Goal: Information Seeking & Learning: Learn about a topic

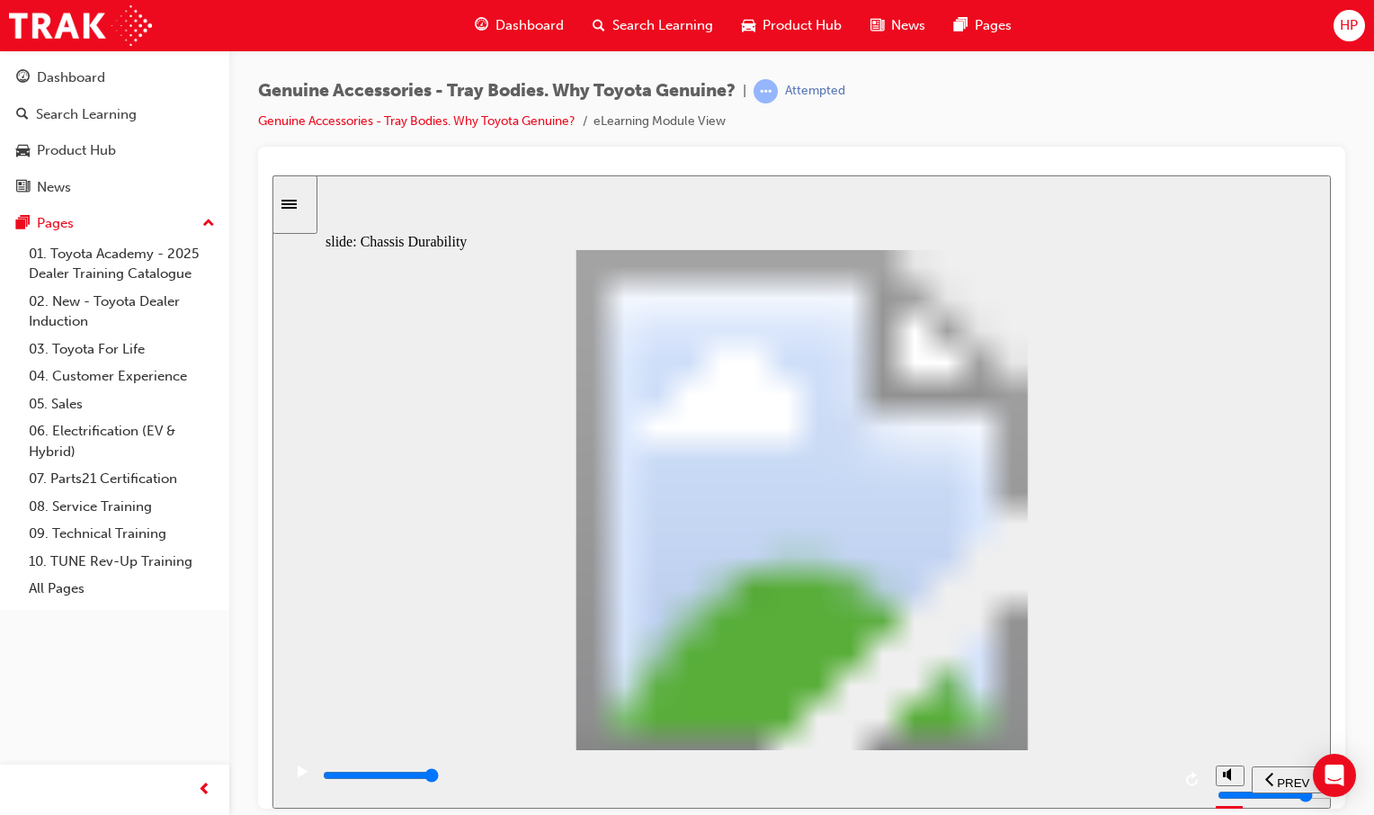
drag, startPoint x: 469, startPoint y: 683, endPoint x: 447, endPoint y: 602, distance: 84.0
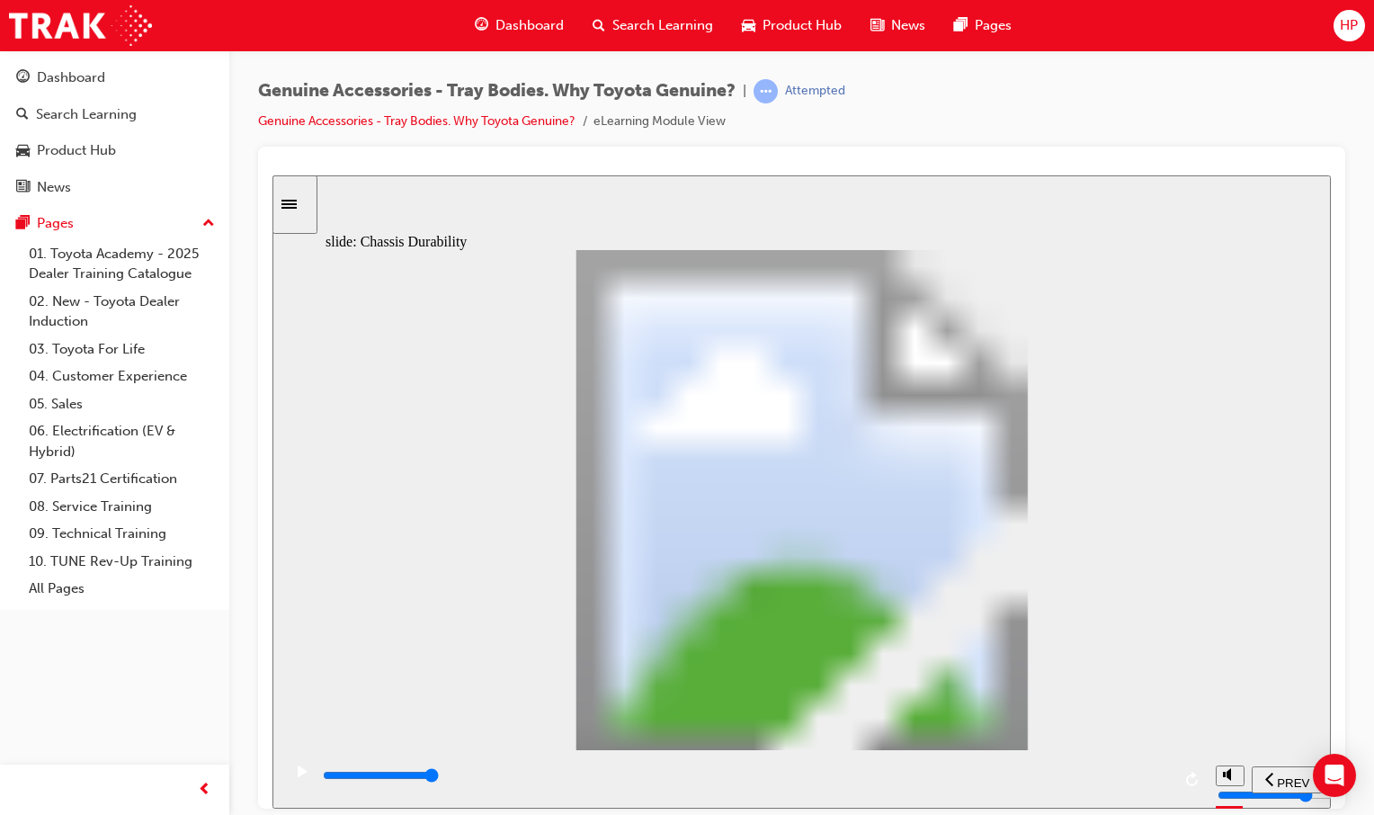
drag, startPoint x: 444, startPoint y: 554, endPoint x: 513, endPoint y: 568, distance: 70.7
drag, startPoint x: 728, startPoint y: 604, endPoint x: 668, endPoint y: 664, distance: 83.9
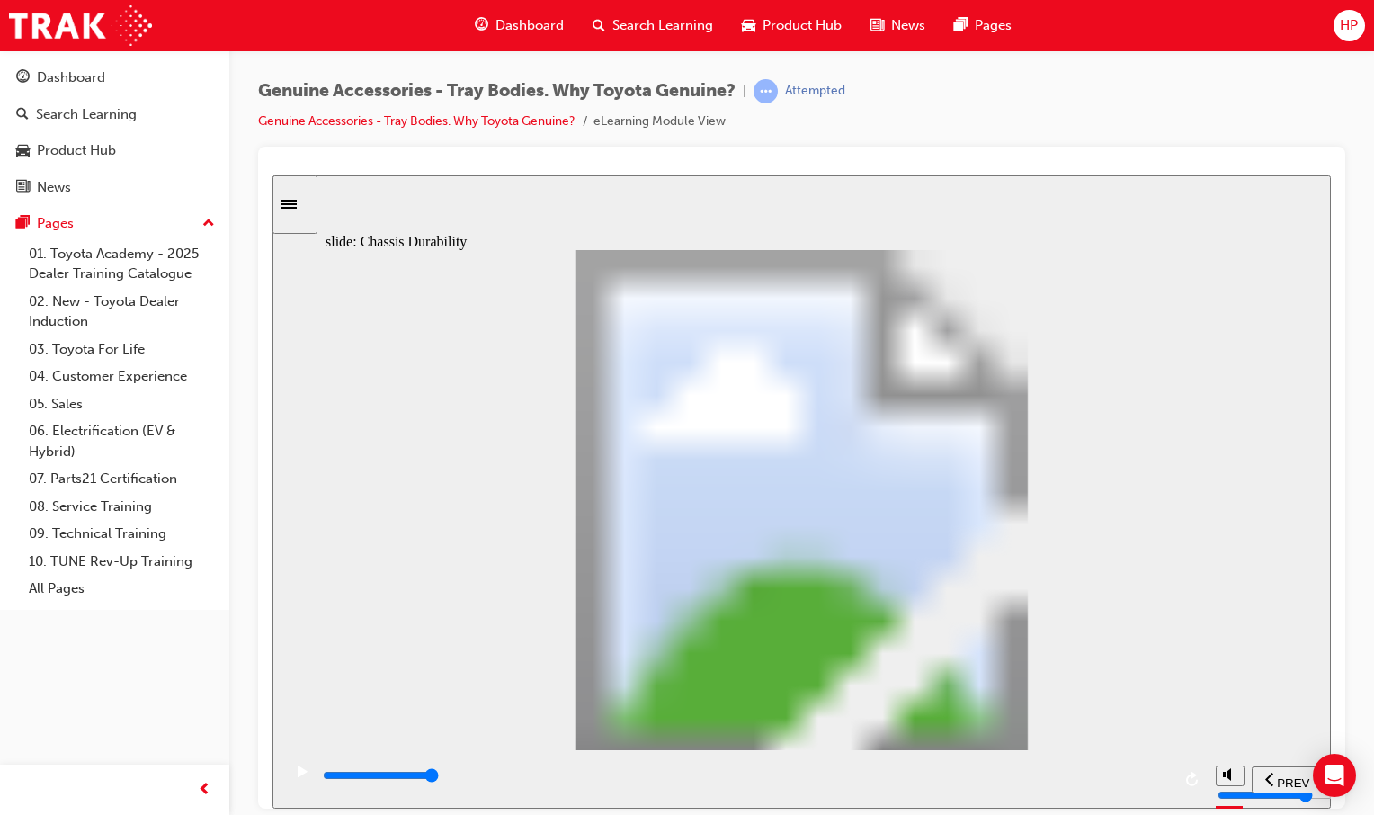
drag, startPoint x: 647, startPoint y: 700, endPoint x: 690, endPoint y: 645, distance: 69.8
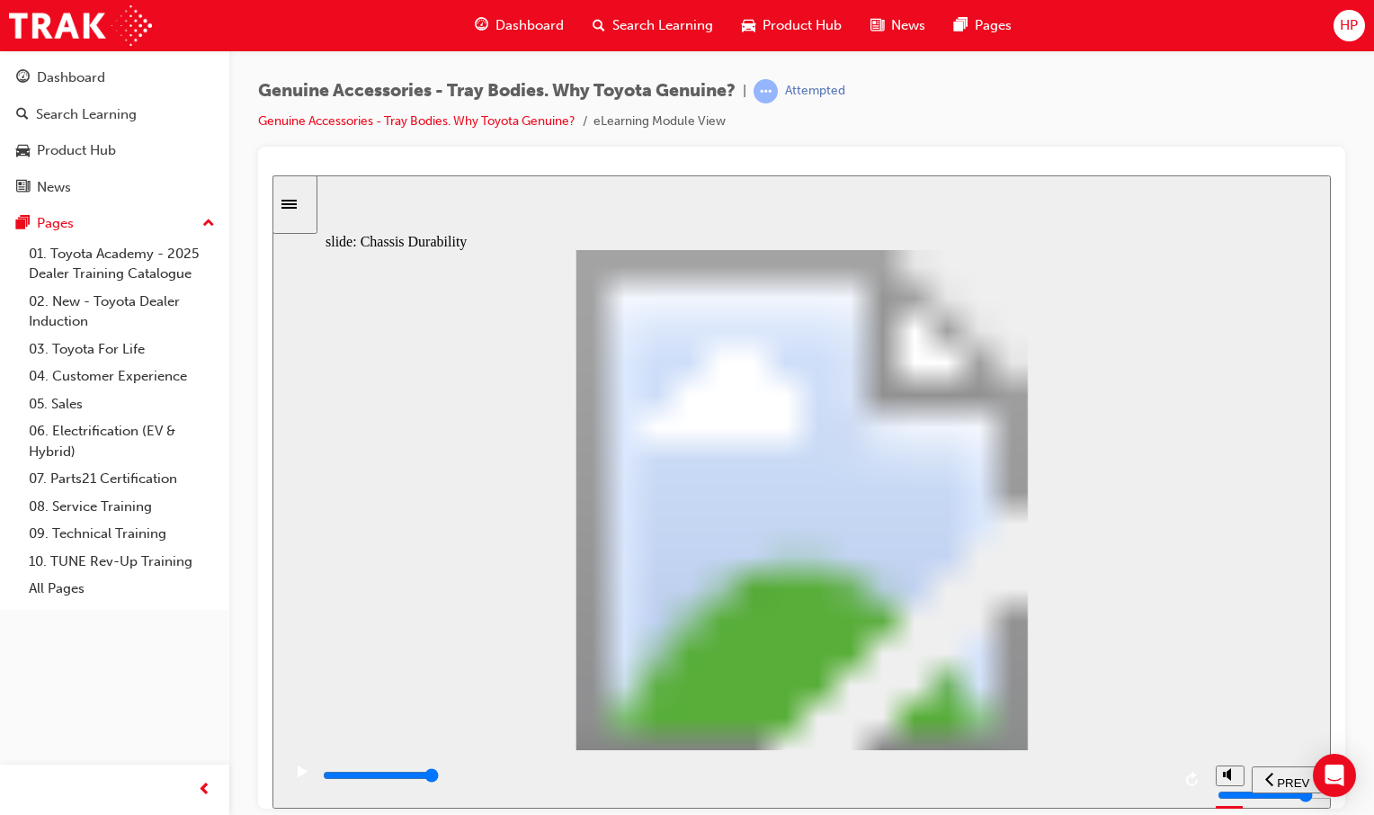
drag, startPoint x: 1143, startPoint y: 477, endPoint x: 992, endPoint y: 400, distance: 169.3
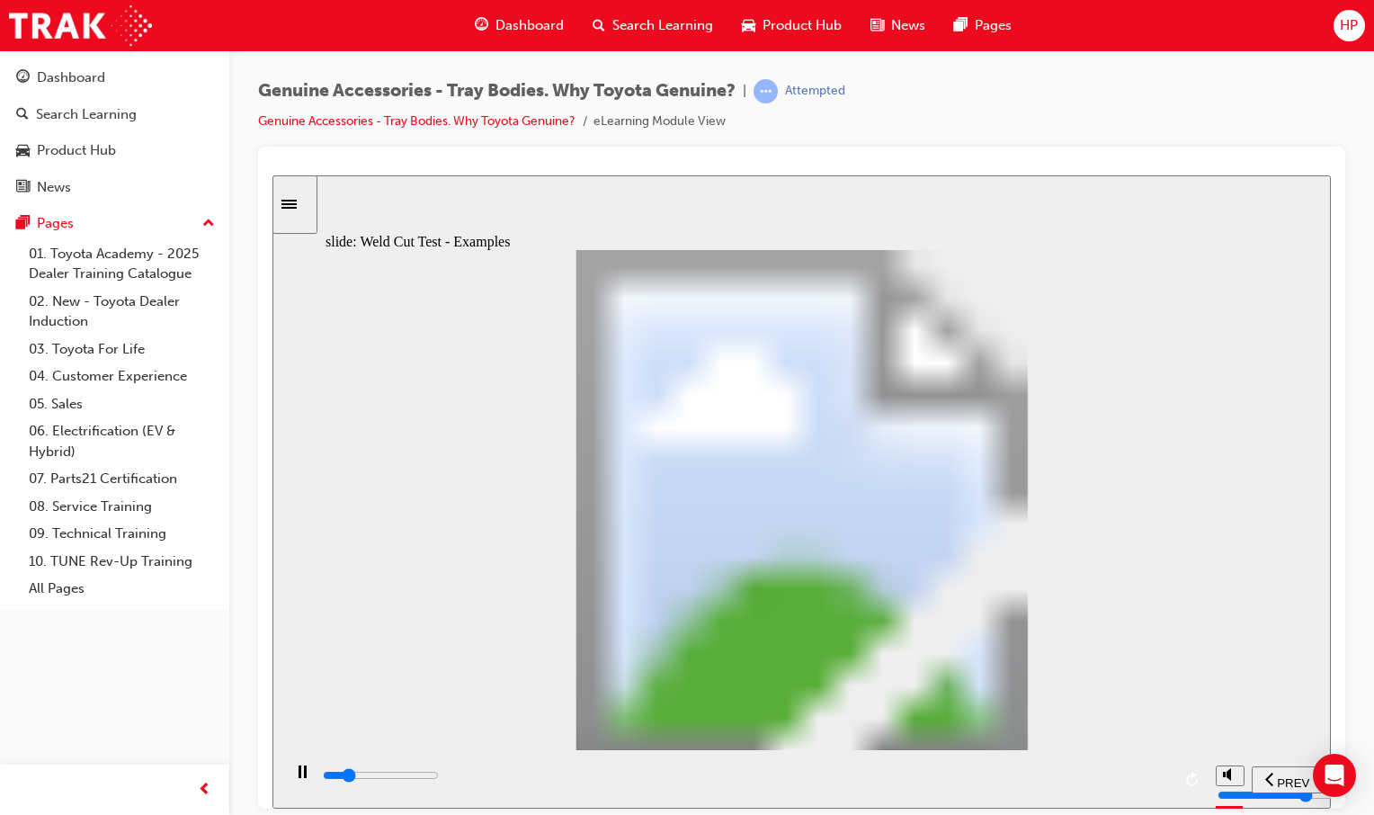
drag, startPoint x: 760, startPoint y: 491, endPoint x: 876, endPoint y: 462, distance: 119.5
drag, startPoint x: 931, startPoint y: 412, endPoint x: 913, endPoint y: 447, distance: 39.4
drag, startPoint x: 898, startPoint y: 475, endPoint x: 1014, endPoint y: 441, distance: 120.9
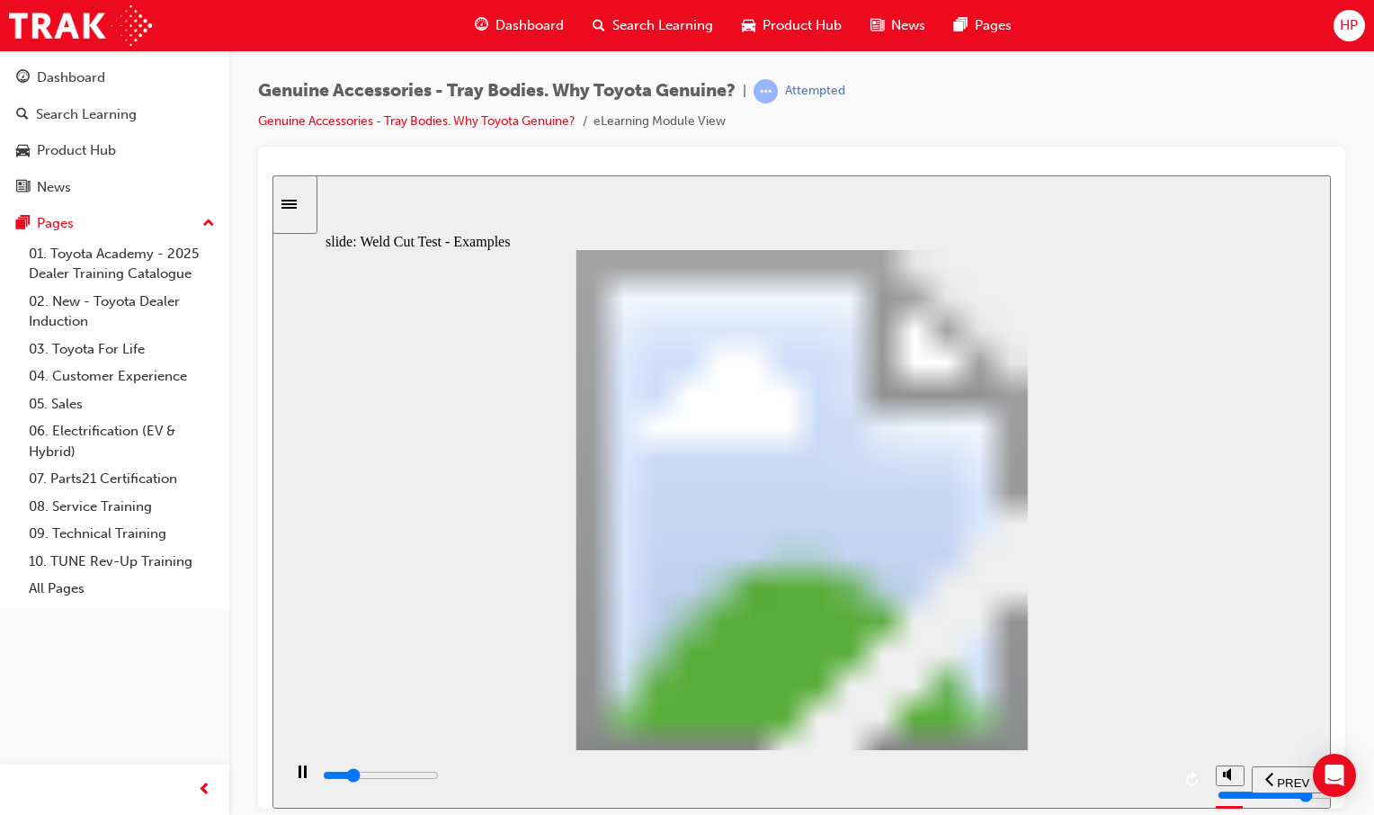
drag, startPoint x: 1015, startPoint y: 475, endPoint x: 1063, endPoint y: 460, distance: 49.8
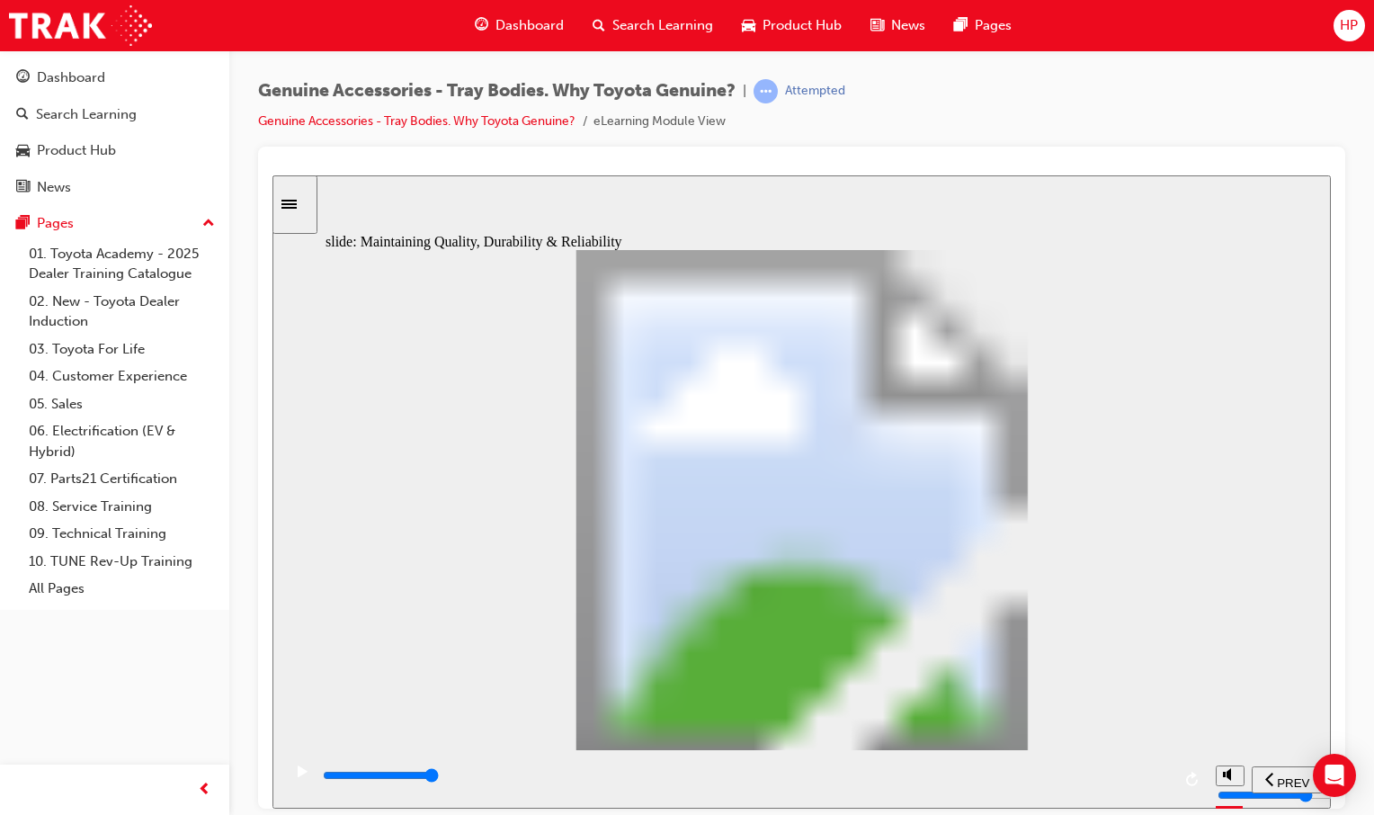
drag, startPoint x: 649, startPoint y: 641, endPoint x: 617, endPoint y: 651, distance: 33.9
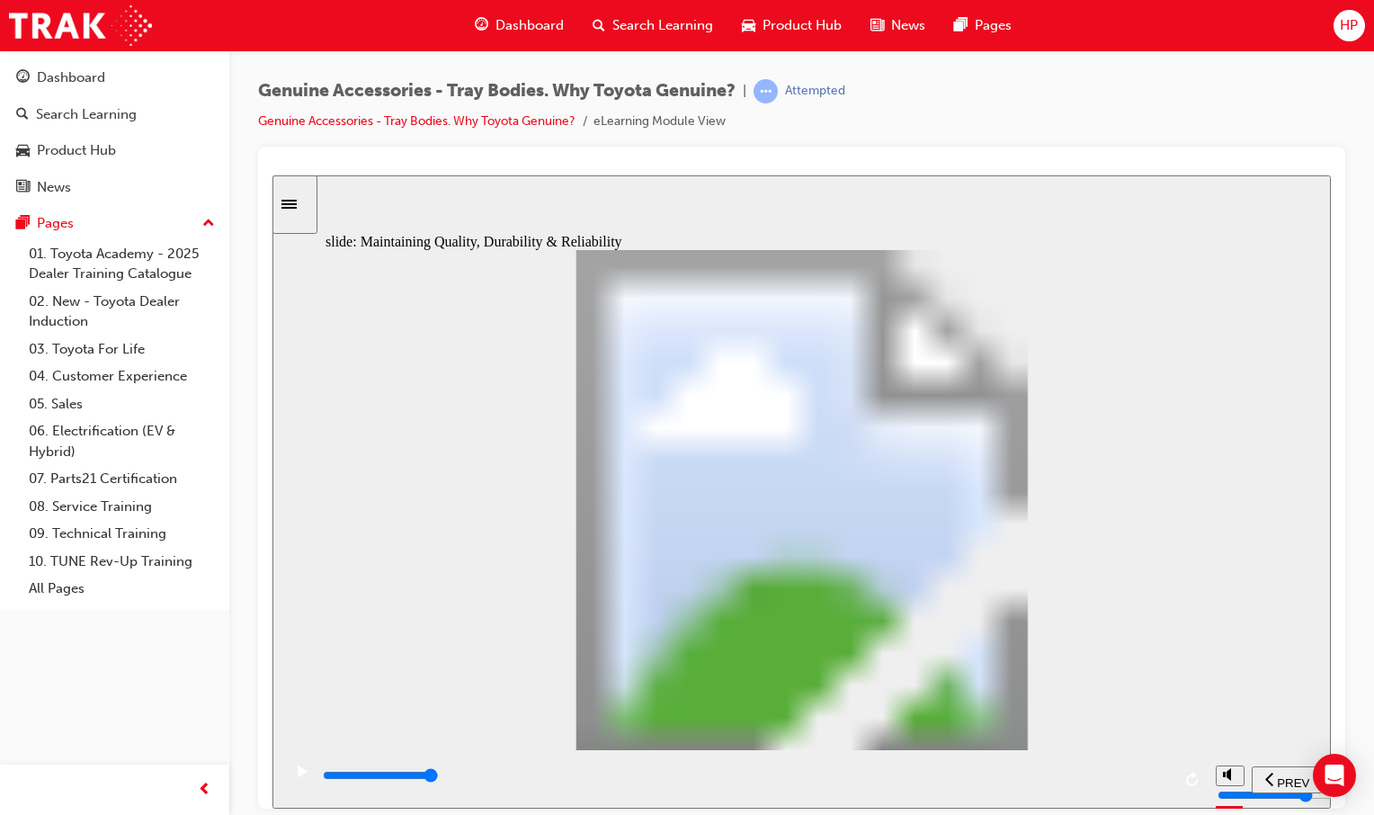
drag, startPoint x: 1009, startPoint y: 477, endPoint x: 1000, endPoint y: 481, distance: 10.1
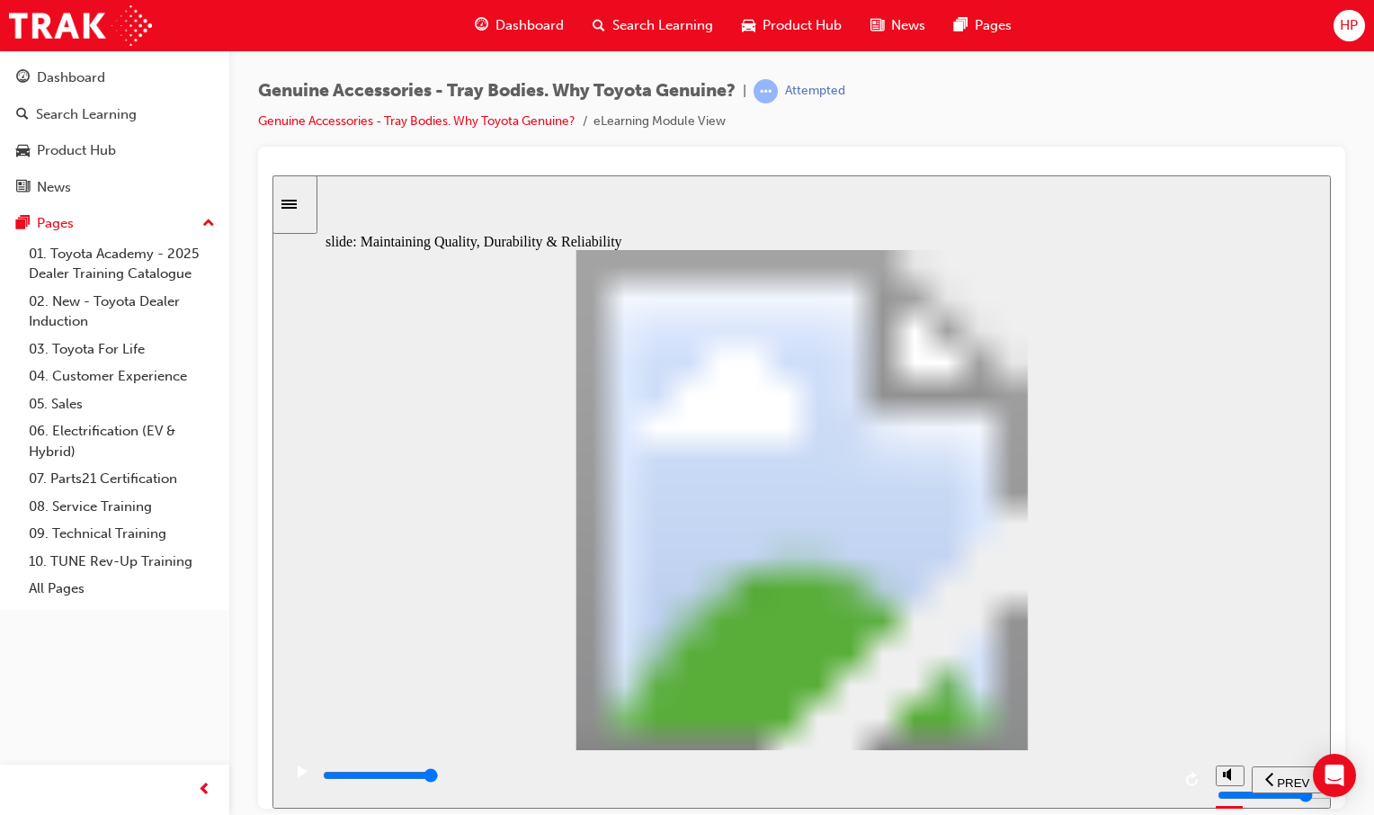
drag, startPoint x: 1122, startPoint y: 406, endPoint x: 1083, endPoint y: 457, distance: 64.0
drag, startPoint x: 1008, startPoint y: 547, endPoint x: 1025, endPoint y: 613, distance: 68.7
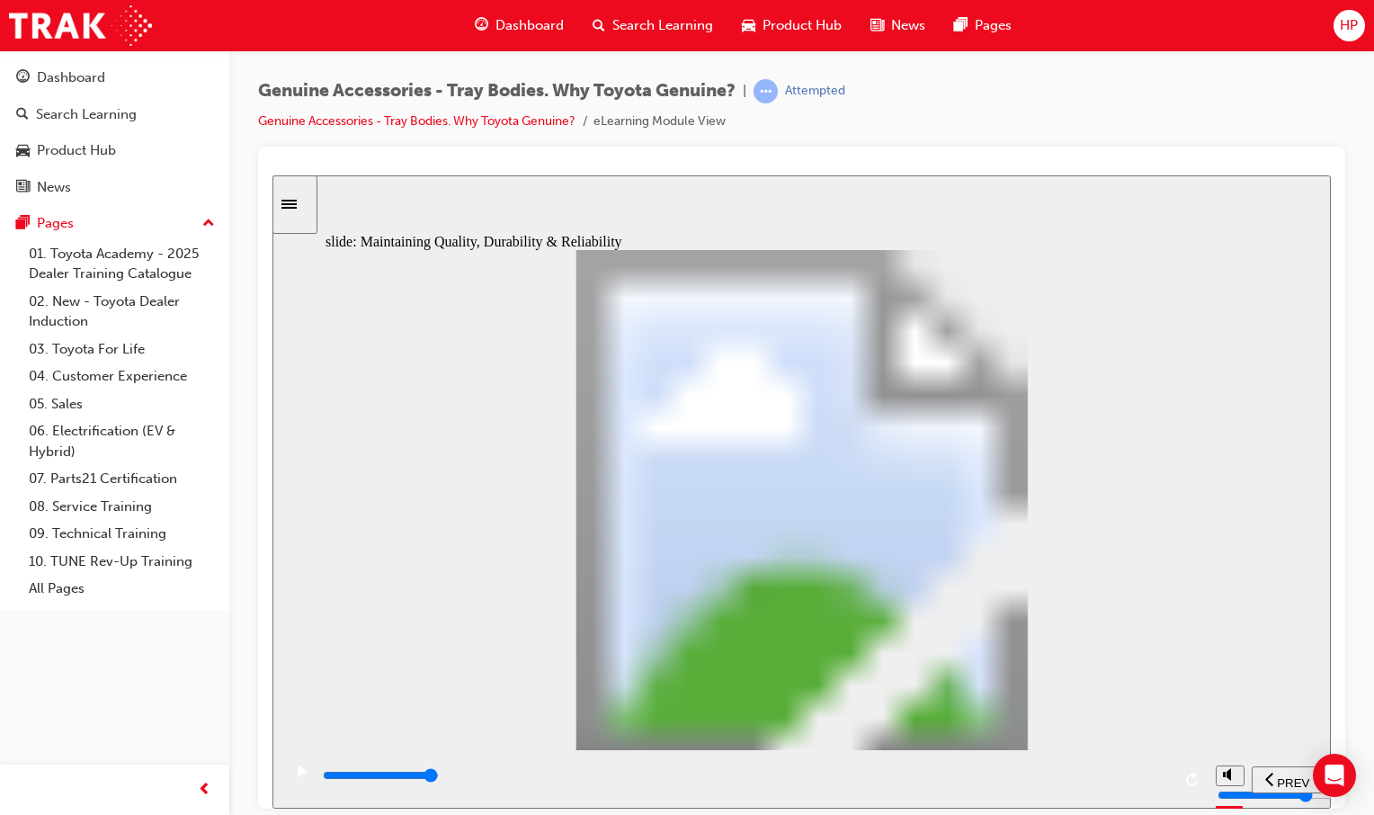
drag, startPoint x: 359, startPoint y: 629, endPoint x: 411, endPoint y: 581, distance: 70.7
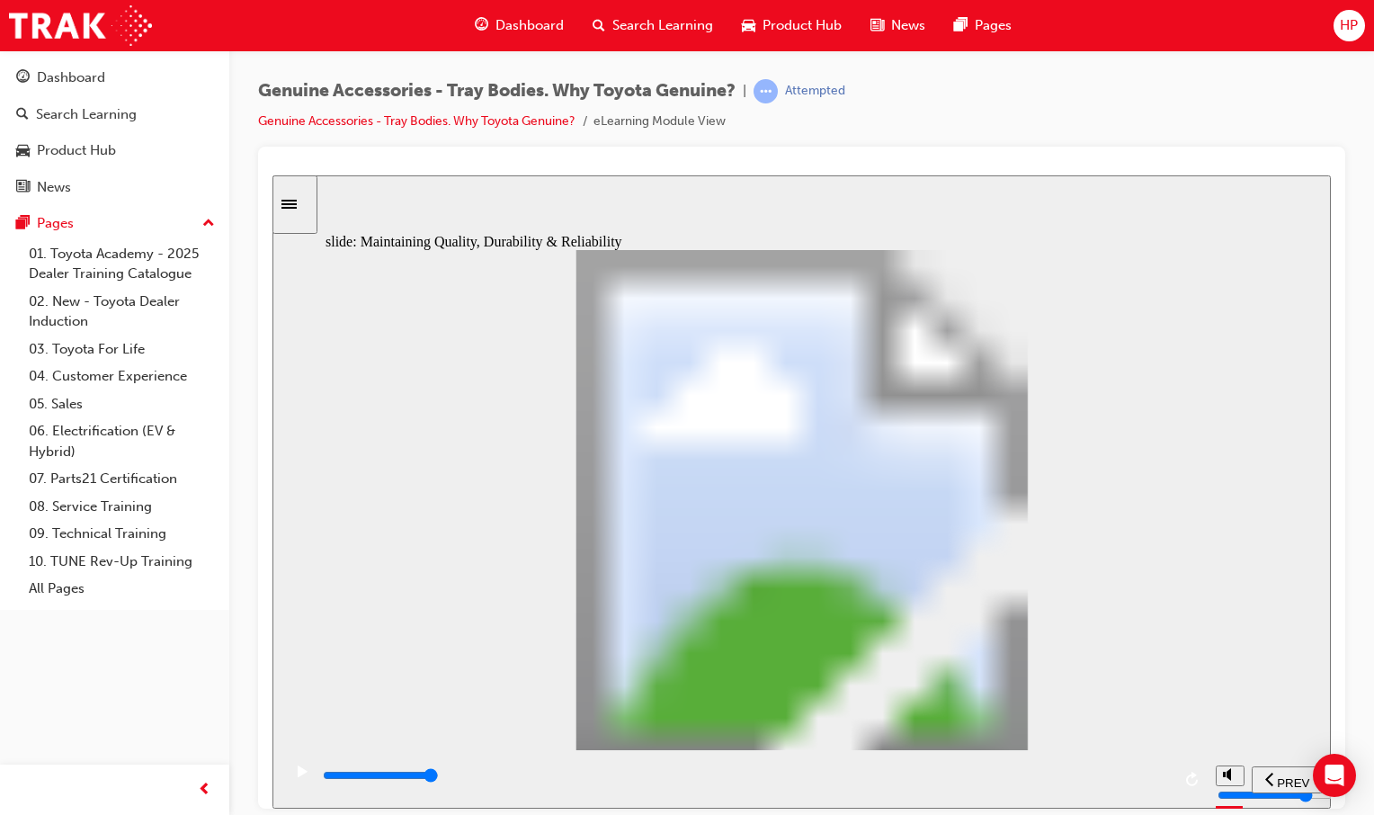
drag, startPoint x: 1138, startPoint y: 413, endPoint x: 1129, endPoint y: 428, distance: 17.7
drag, startPoint x: 940, startPoint y: 343, endPoint x: 955, endPoint y: 340, distance: 15.5
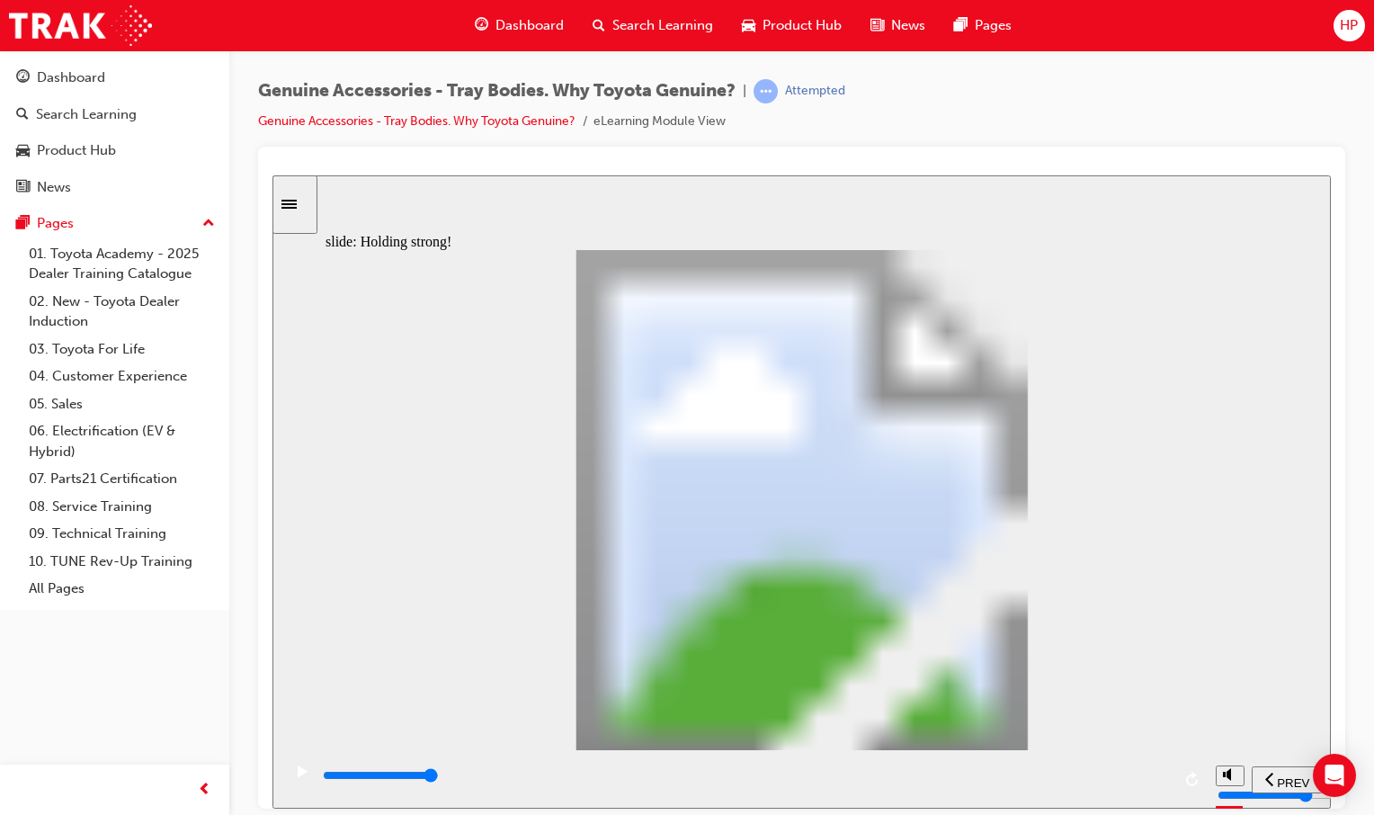
type input "11700"
radio input "true"
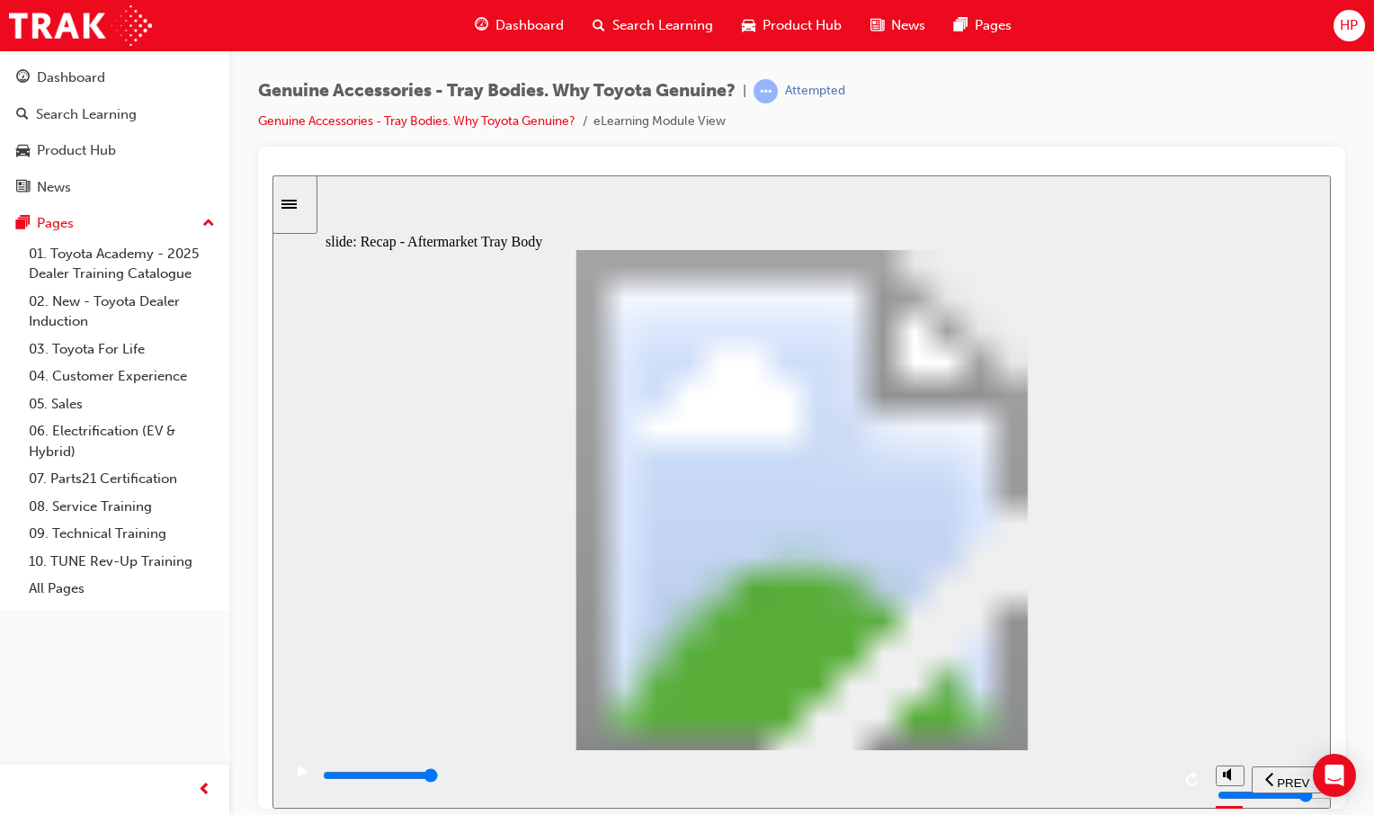
drag, startPoint x: 1112, startPoint y: 249, endPoint x: 1049, endPoint y: 331, distance: 103.8
drag, startPoint x: 1049, startPoint y: 331, endPoint x: 1156, endPoint y: 297, distance: 112.3
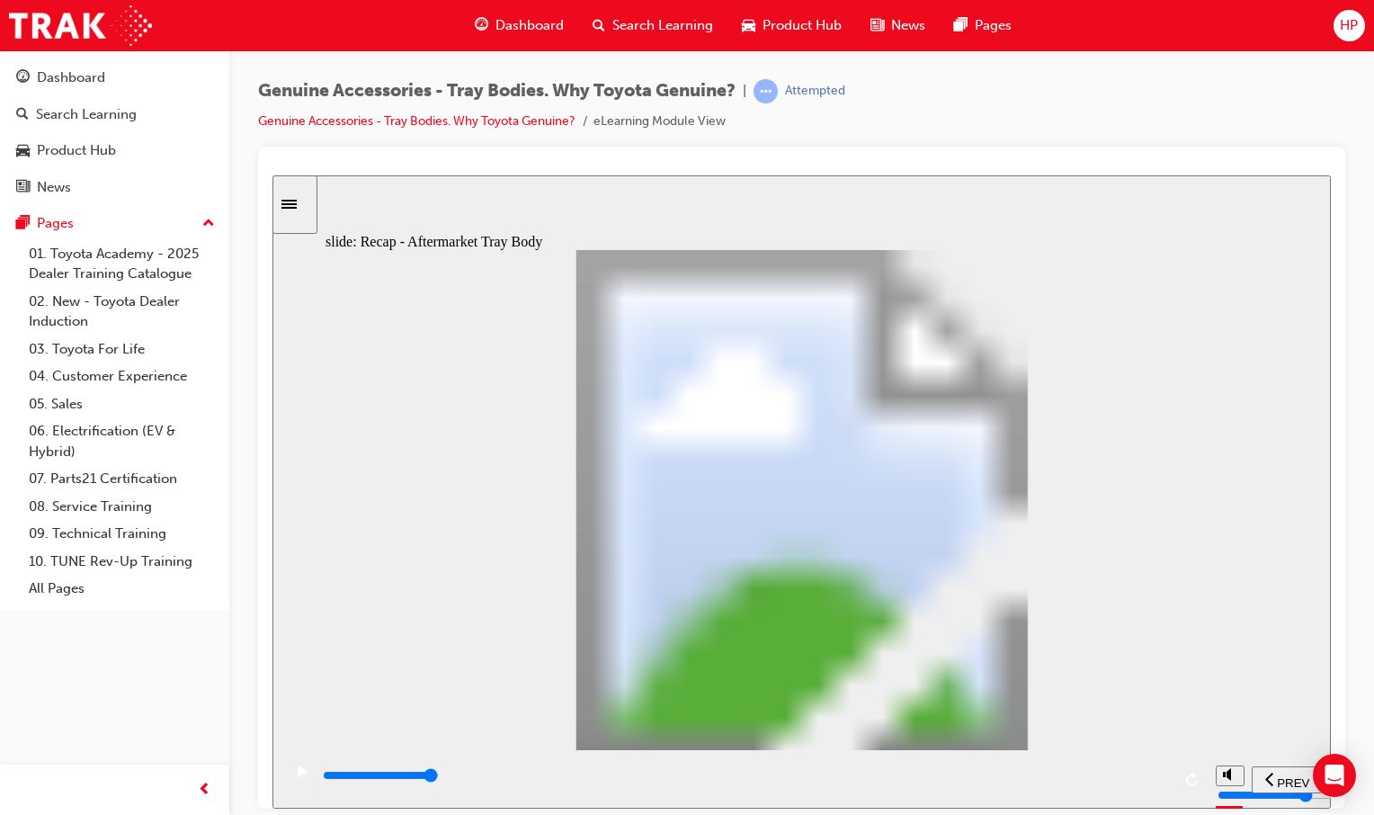
drag, startPoint x: 465, startPoint y: 530, endPoint x: 479, endPoint y: 566, distance: 38.7
drag, startPoint x: 487, startPoint y: 668, endPoint x: 580, endPoint y: 615, distance: 106.7
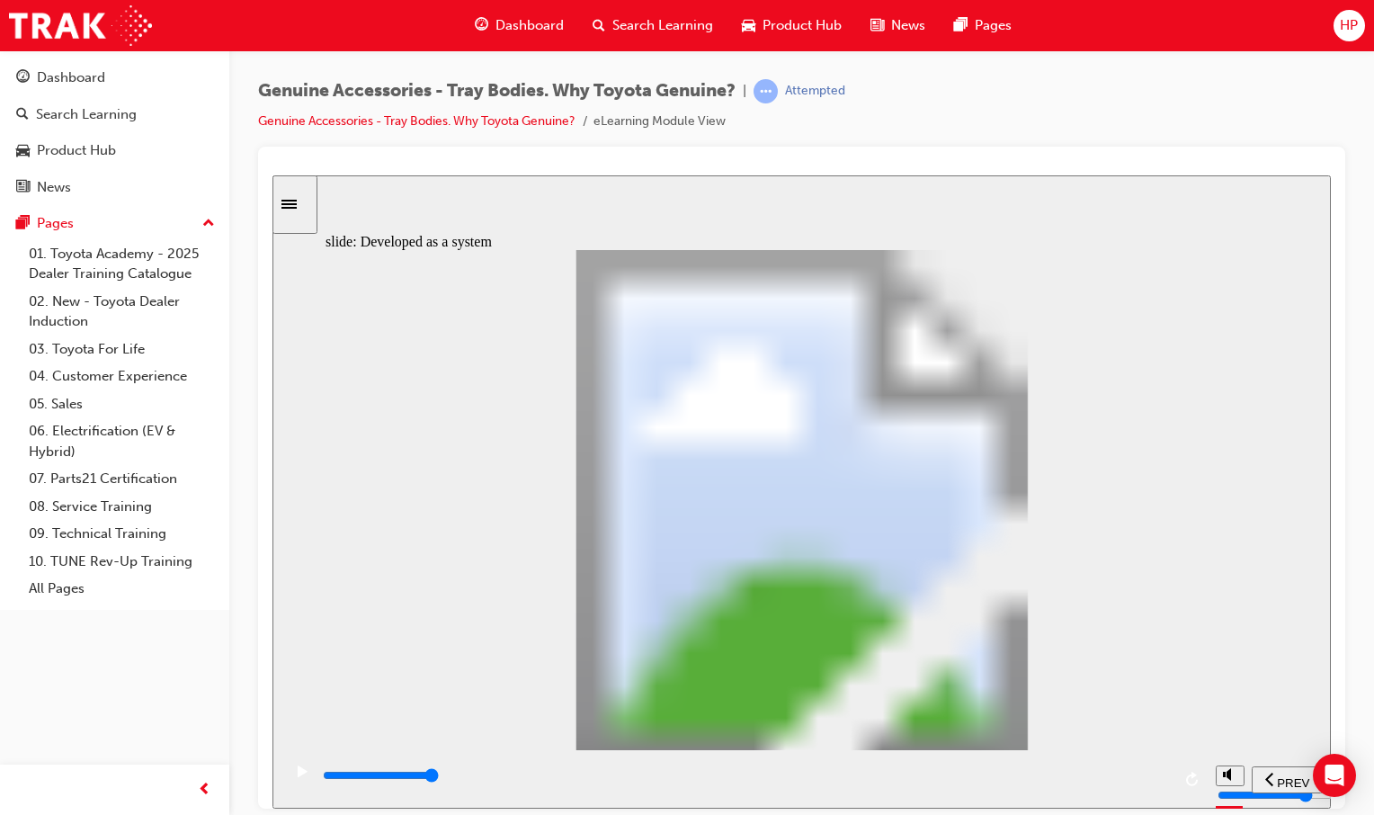
drag, startPoint x: 656, startPoint y: 602, endPoint x: 733, endPoint y: 647, distance: 89.5
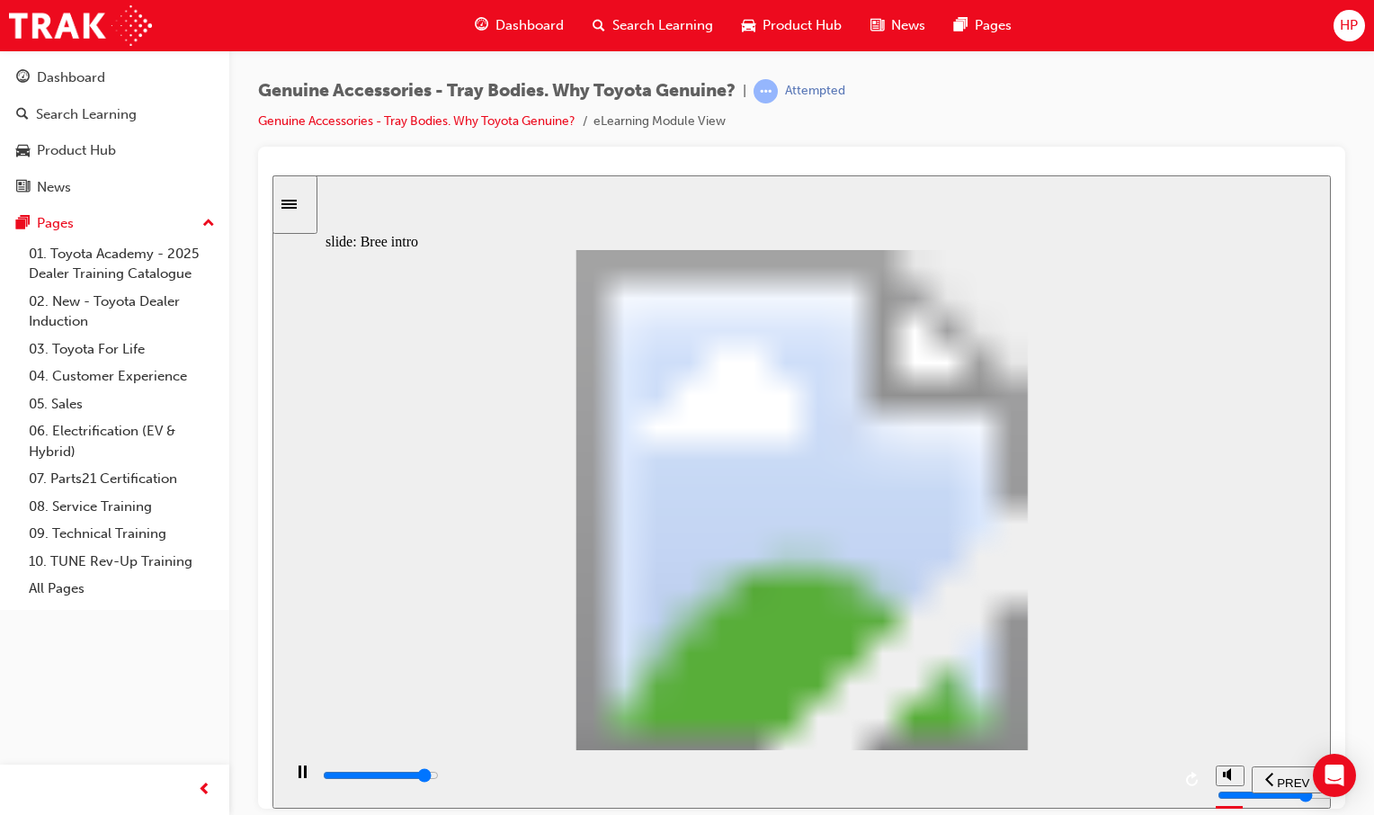
drag, startPoint x: 818, startPoint y: 570, endPoint x: 826, endPoint y: 602, distance: 32.3
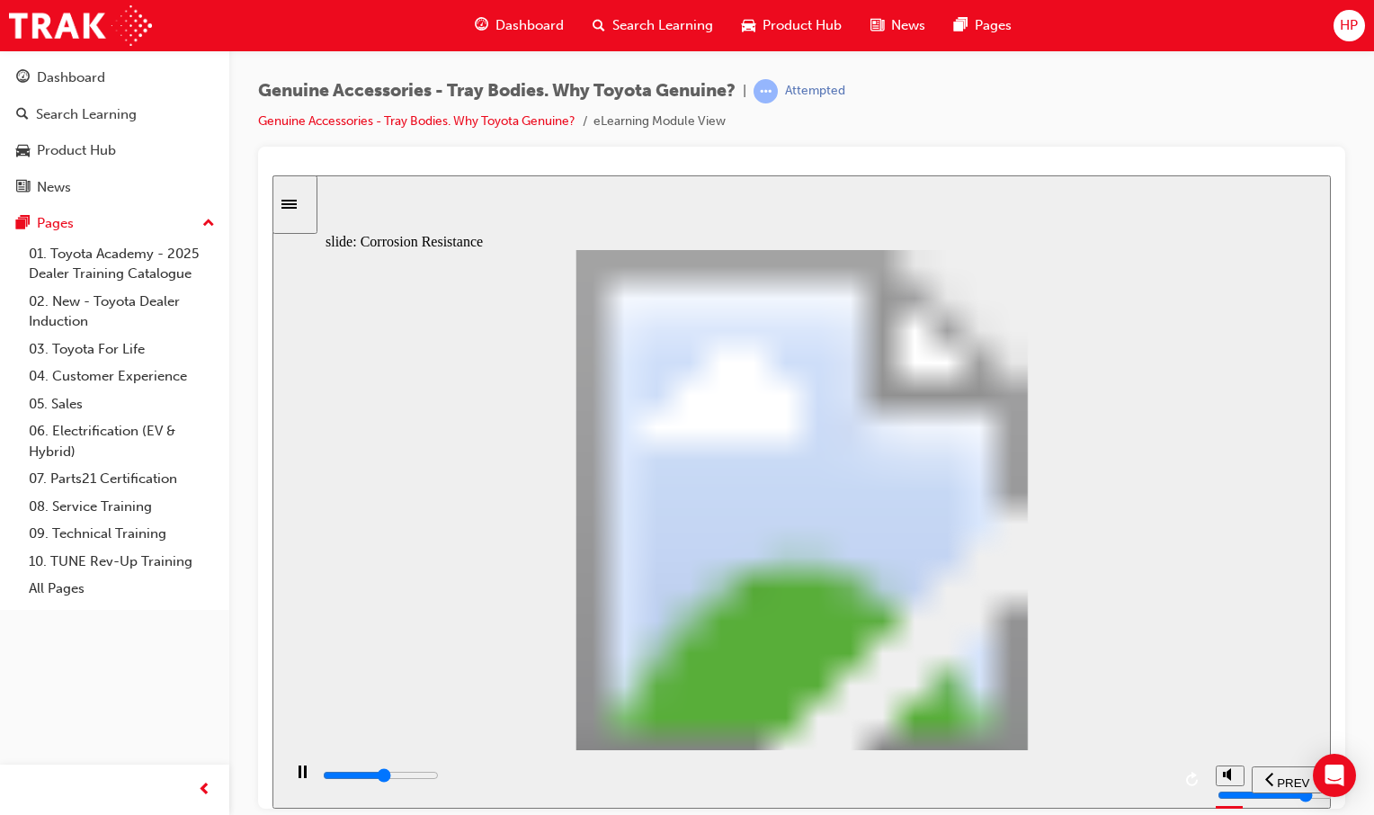
drag, startPoint x: 523, startPoint y: 693, endPoint x: 542, endPoint y: 683, distance: 21.3
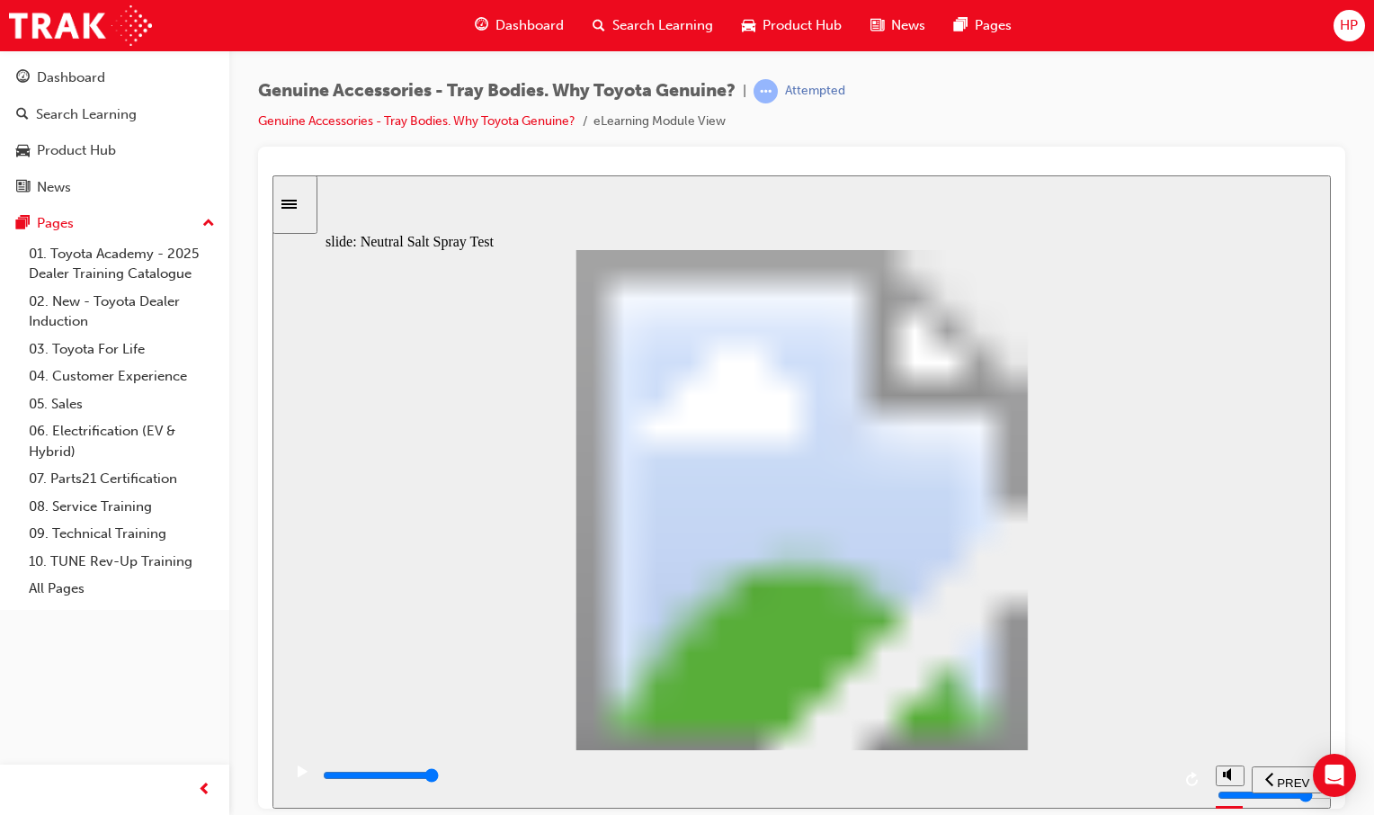
drag, startPoint x: 557, startPoint y: 586, endPoint x: 739, endPoint y: 614, distance: 184.7
drag, startPoint x: 815, startPoint y: 587, endPoint x: 898, endPoint y: 583, distance: 83.8
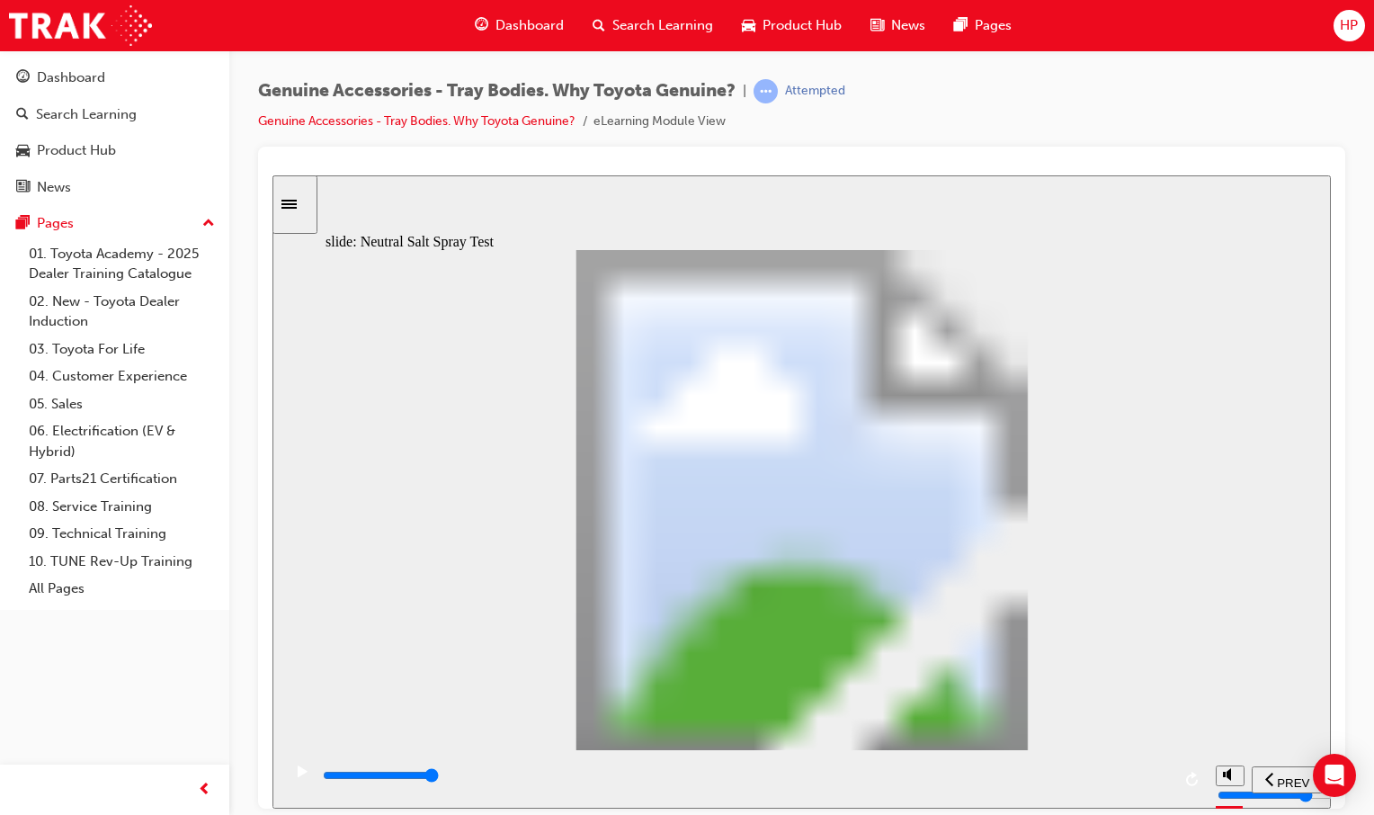
drag, startPoint x: 937, startPoint y: 581, endPoint x: 848, endPoint y: 590, distance: 89.5
drag, startPoint x: 526, startPoint y: 505, endPoint x: 514, endPoint y: 556, distance: 51.7
drag, startPoint x: 505, startPoint y: 640, endPoint x: 528, endPoint y: 589, distance: 56.0
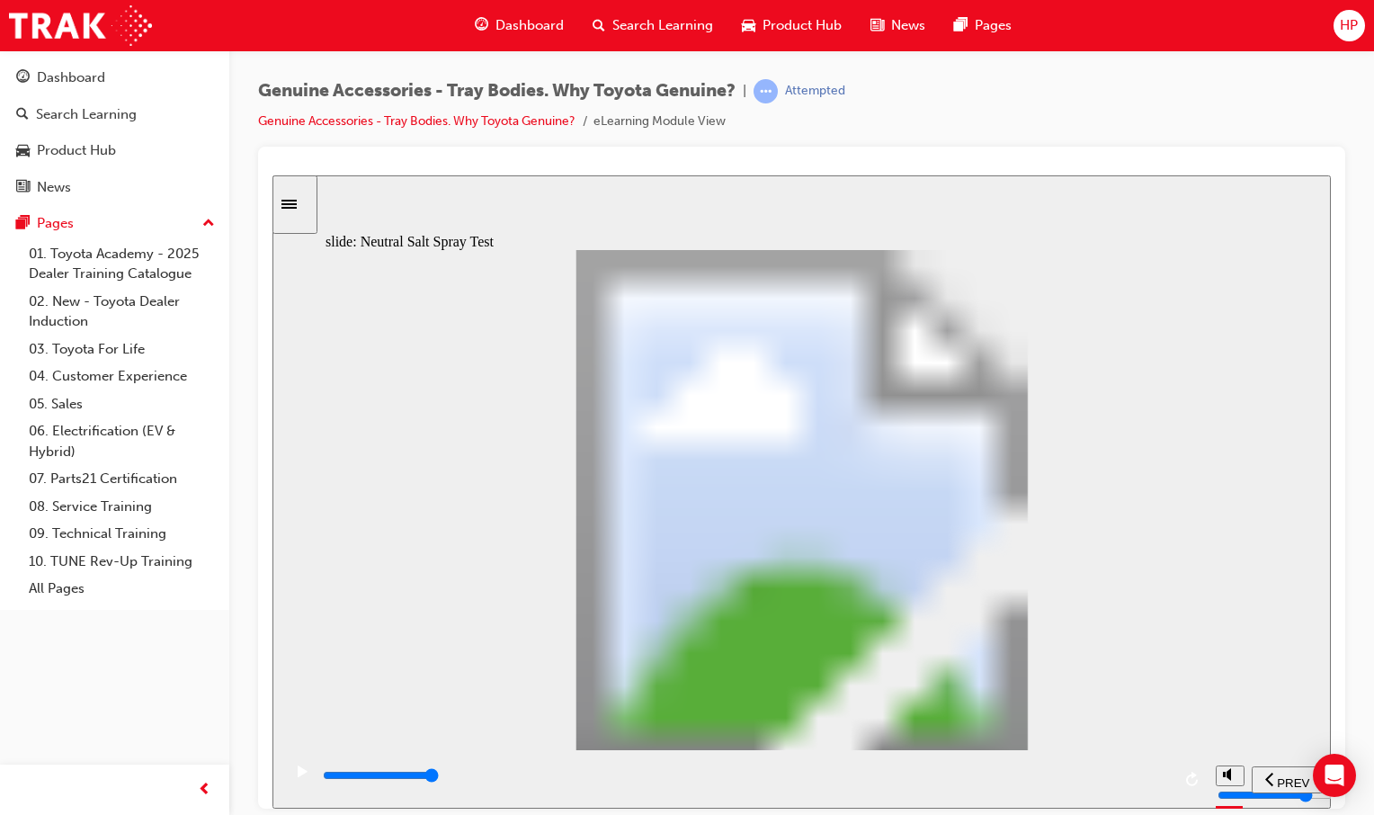
type input "0"
type input "1"
drag, startPoint x: 496, startPoint y: 594, endPoint x: 554, endPoint y: 605, distance: 58.7
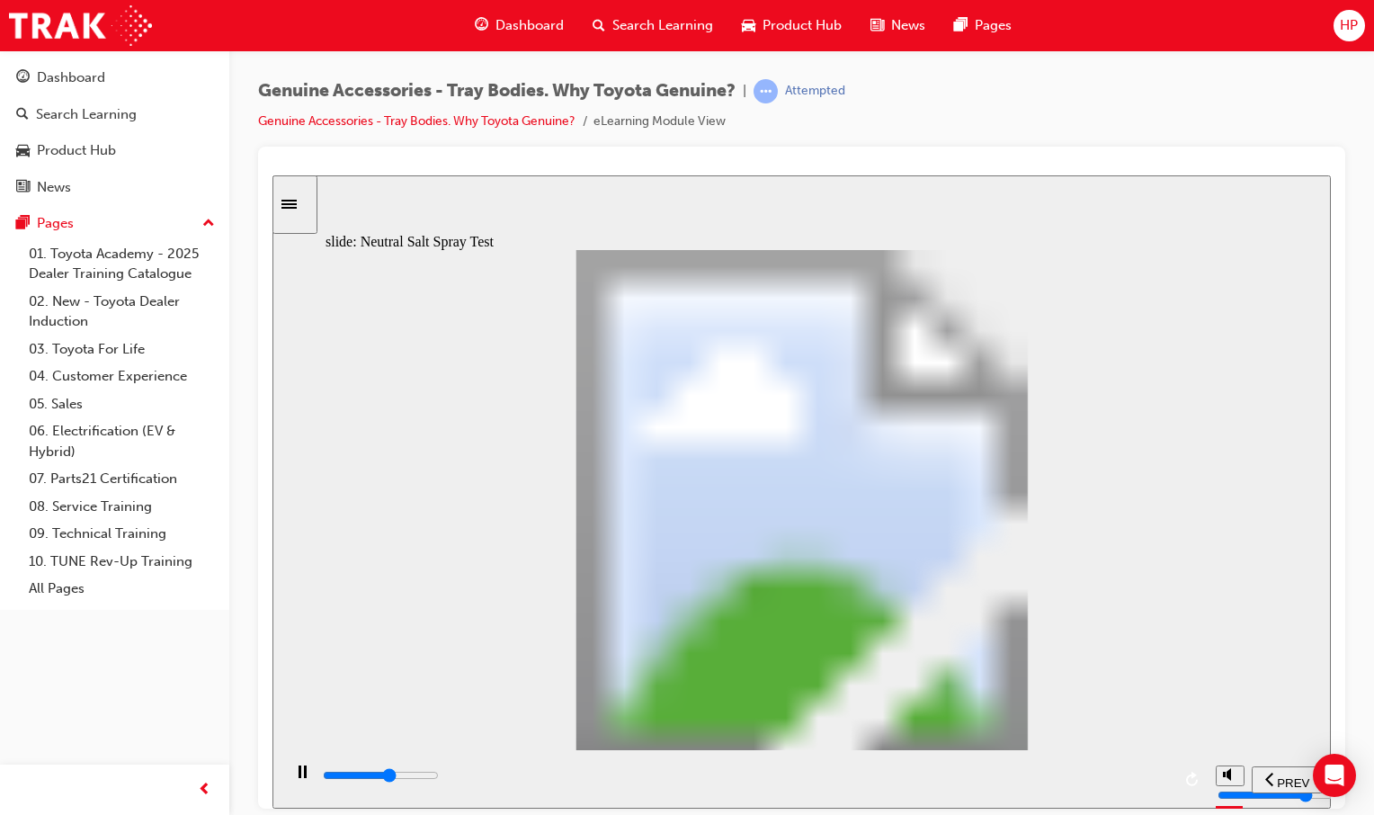
drag, startPoint x: 662, startPoint y: 522, endPoint x: 651, endPoint y: 540, distance: 21.0
click at [653, 539] on div "Signs of corrosion started at 10hrs into the test! Oval 2 thumbs down icon 1 Fr…" at bounding box center [802, 507] width 953 height 516
type input "6300"
type input "7"
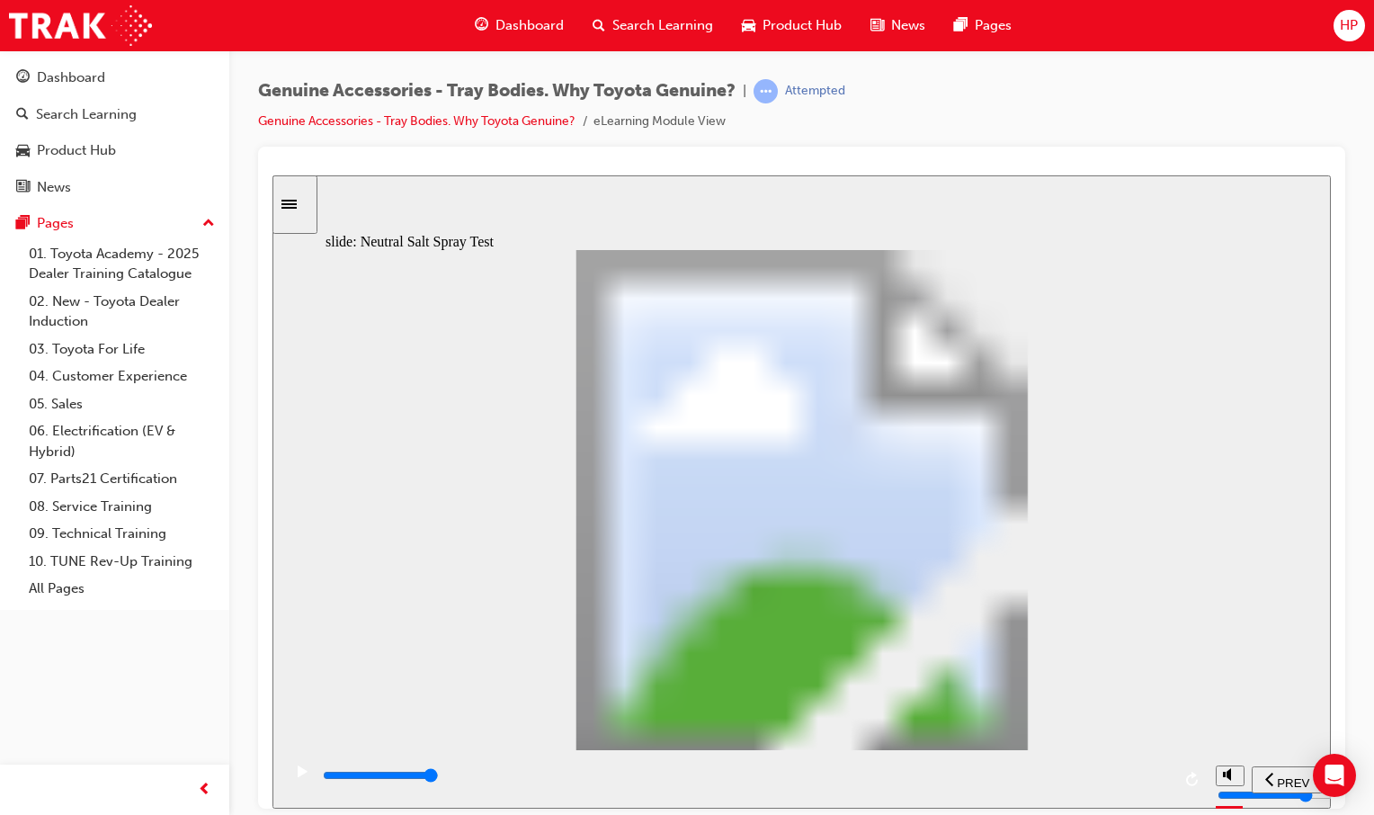
type input "100"
type input "8"
type input "400"
type input "7"
type input "100"
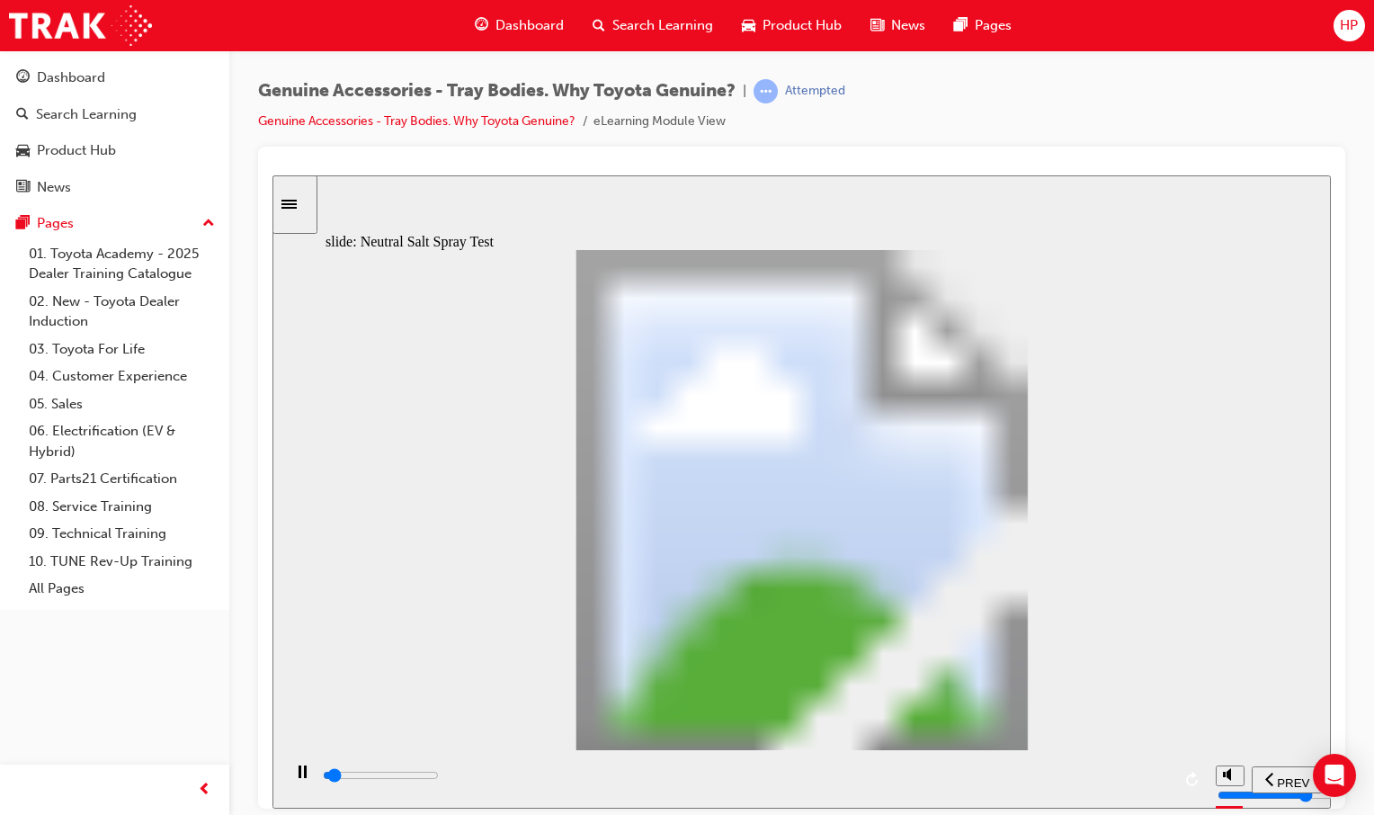
type input "6"
type input "300"
type input "5"
type input "900"
type input "6"
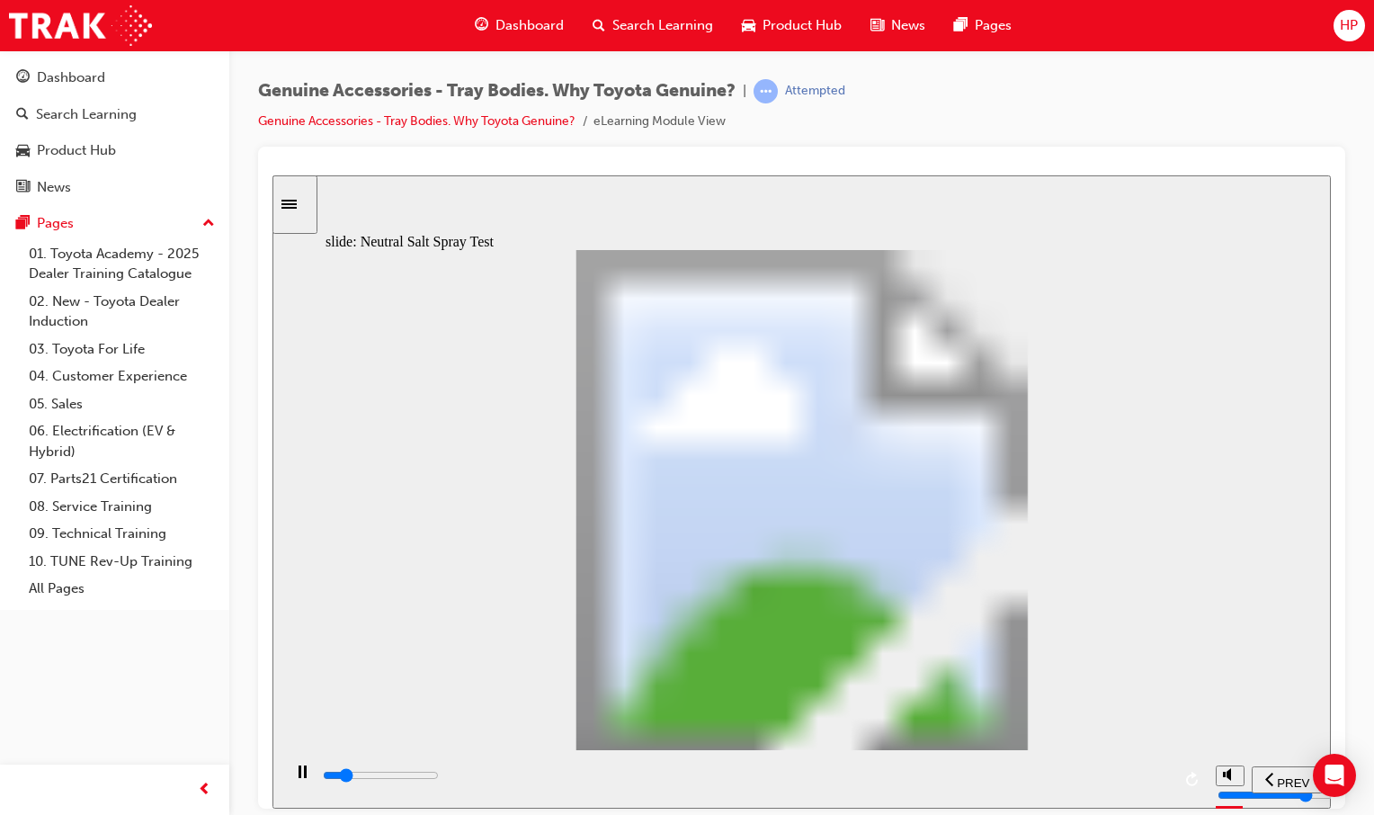
type input "1300"
type input "7"
type input "2200"
type input "8"
type input "2800"
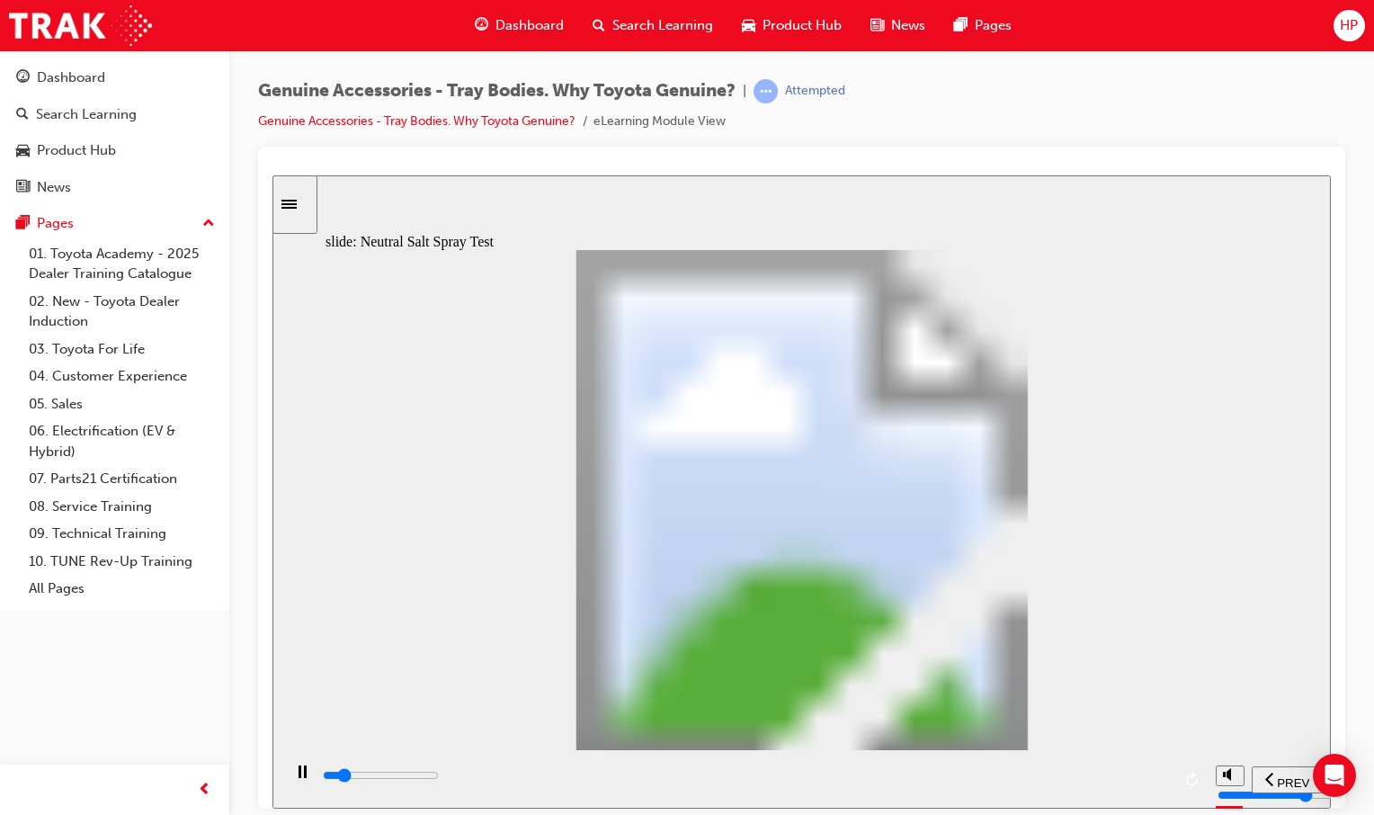
type input "7"
type input "2000"
type input "6"
type input "3000"
type input "5"
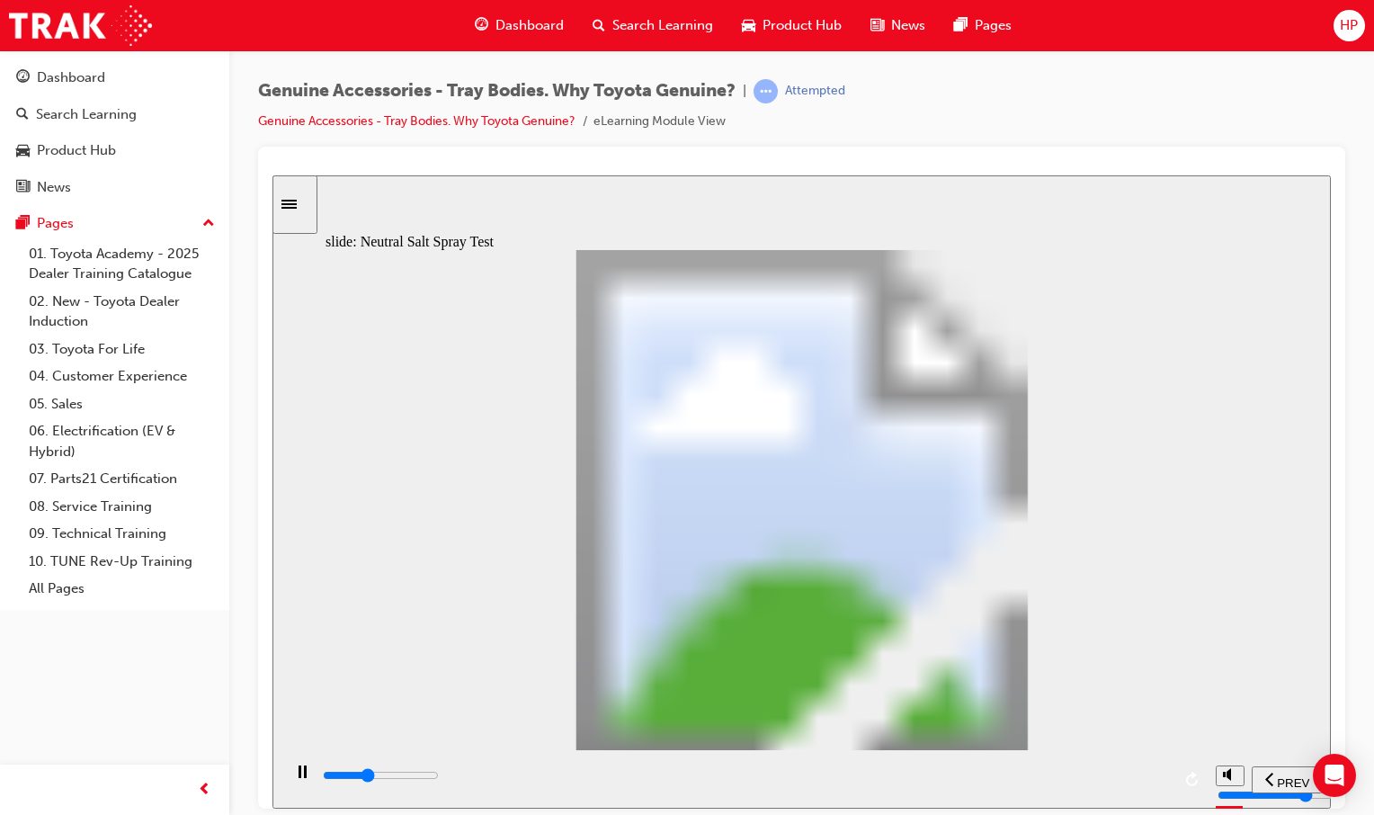
type input "3000"
type input "4"
type input "3200"
type input "5"
type input "3200"
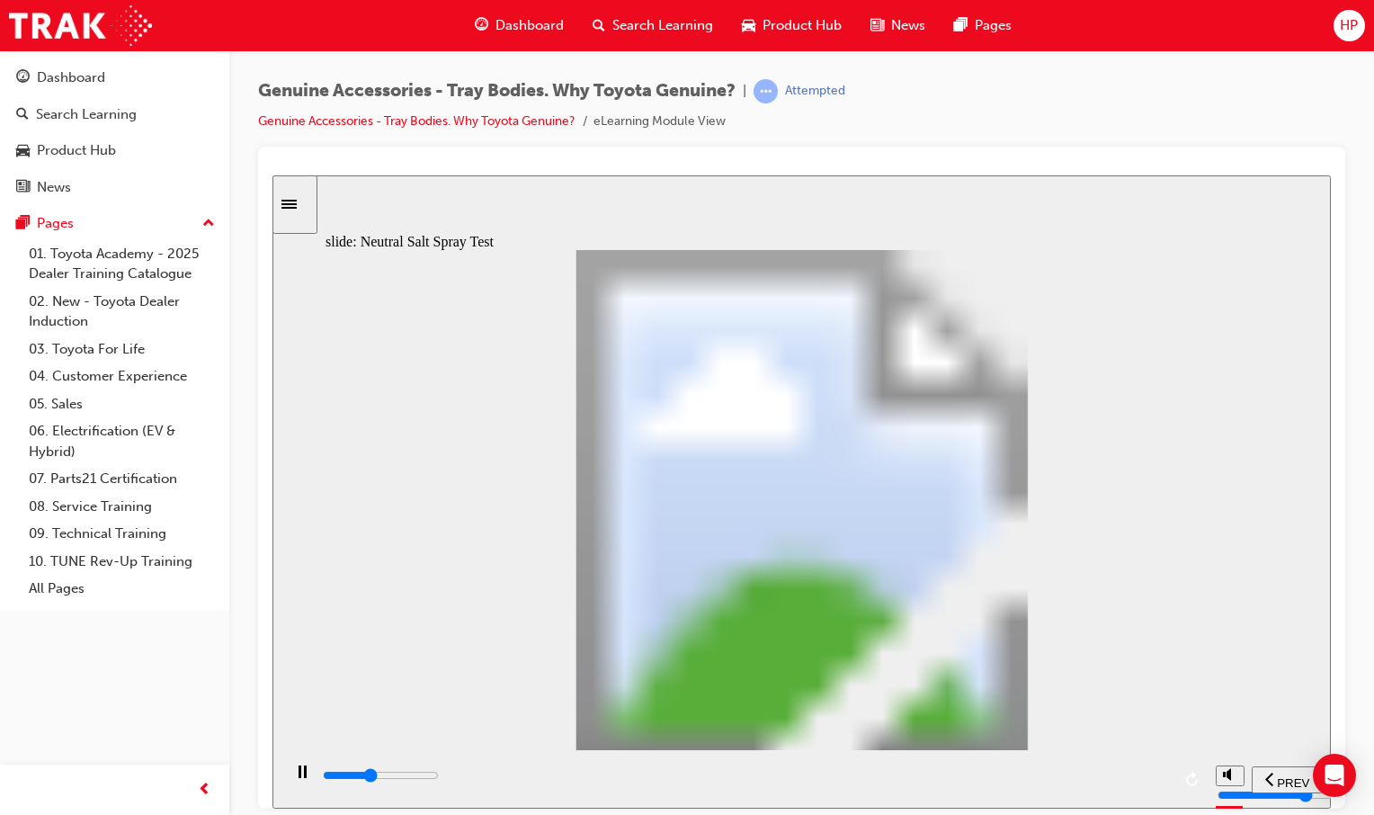
type input "6"
type input "3300"
type input "7"
type input "4100"
type input "8"
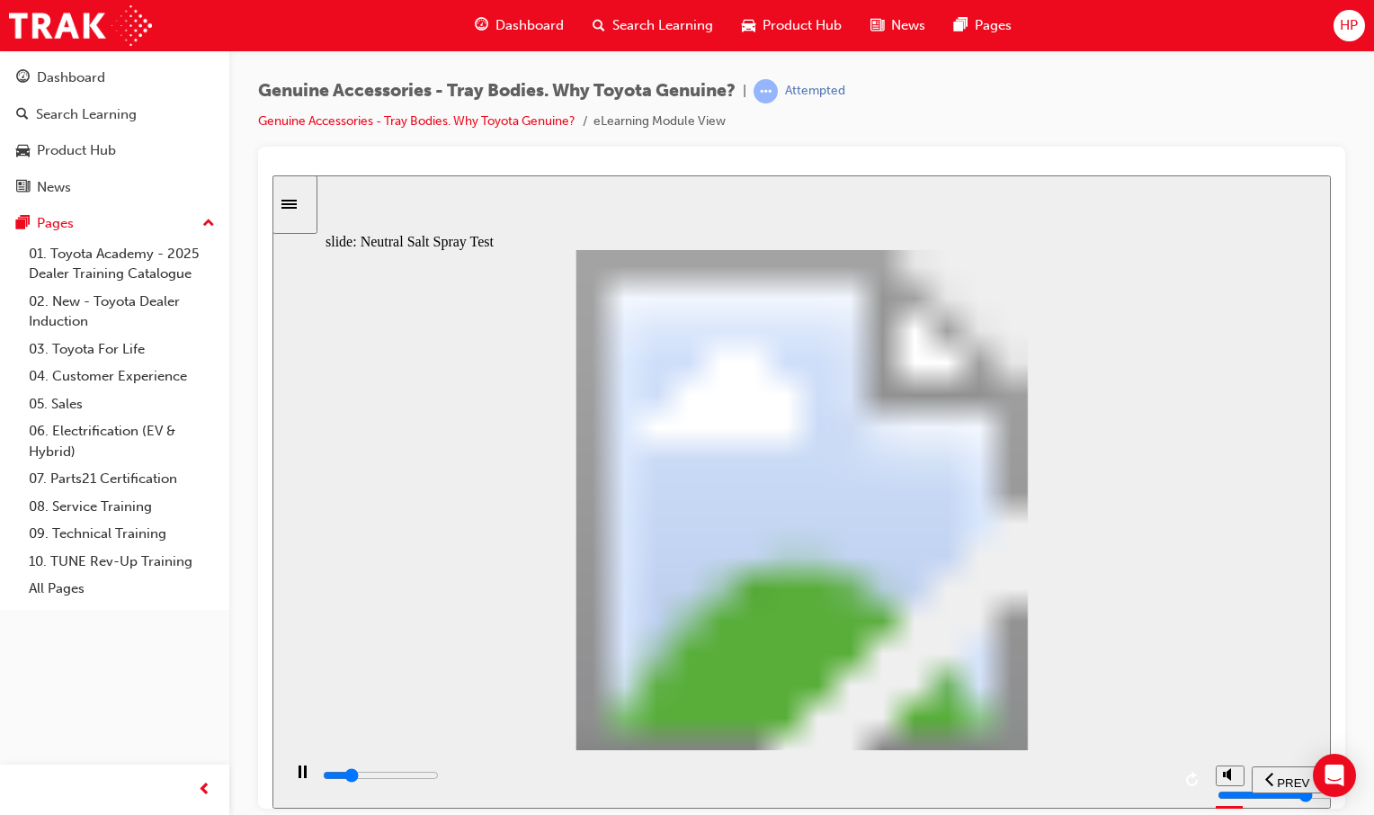
type input "4200"
type input "7"
type input "3500"
type input "5"
type input "3500"
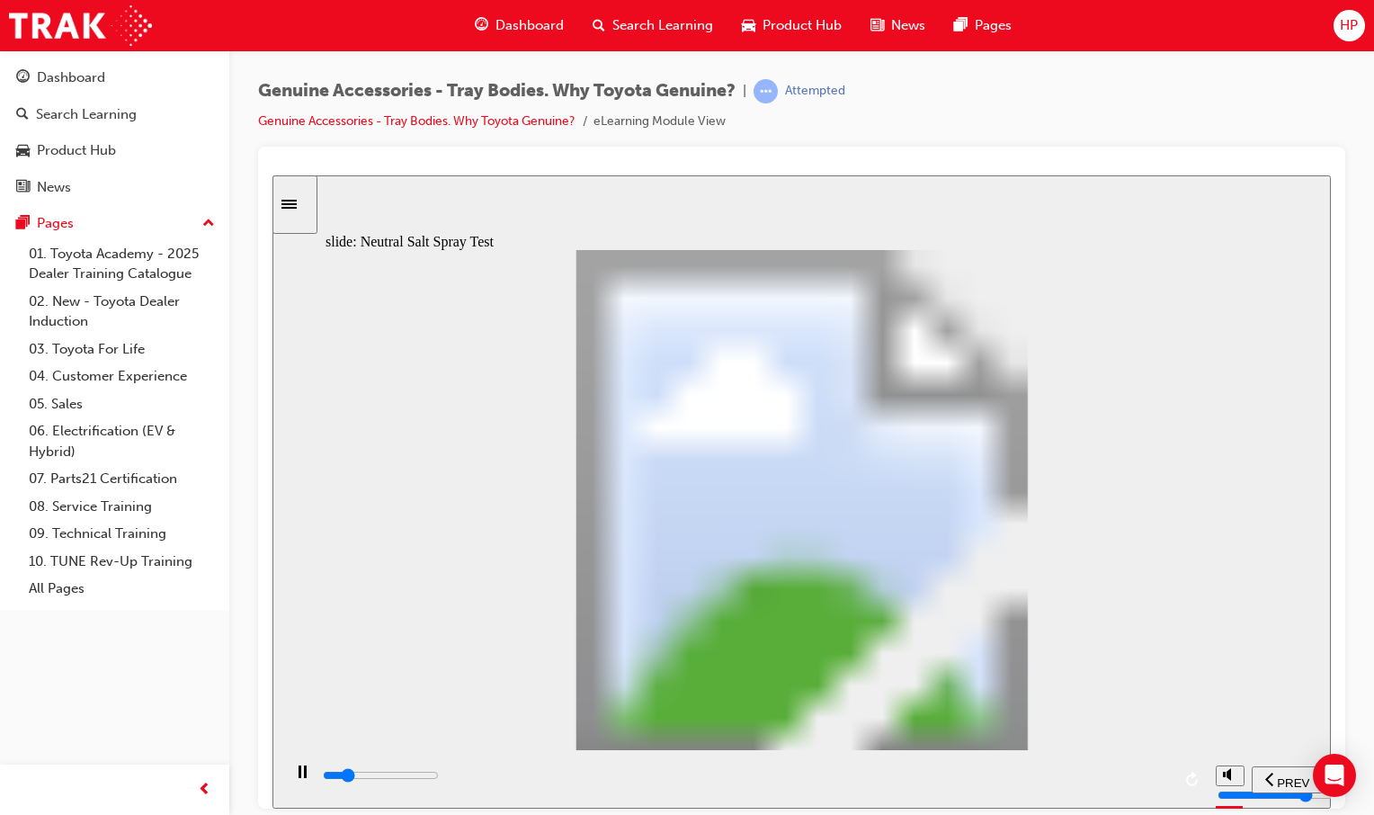
type input "4"
type input "3500"
type input "3"
type input "3500"
type input "2"
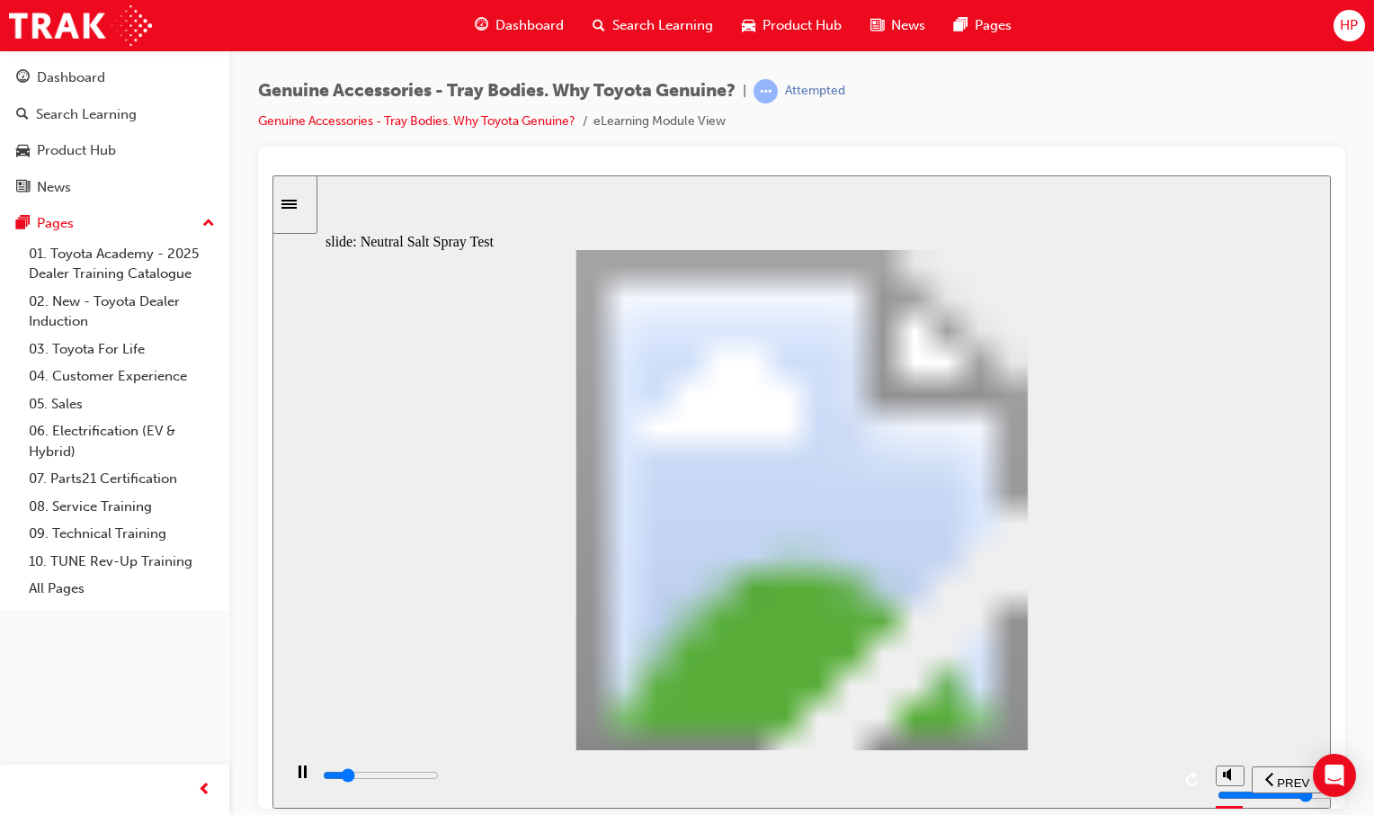
type input "6300"
type input "5"
type input "4200"
type input "6"
type input "4300"
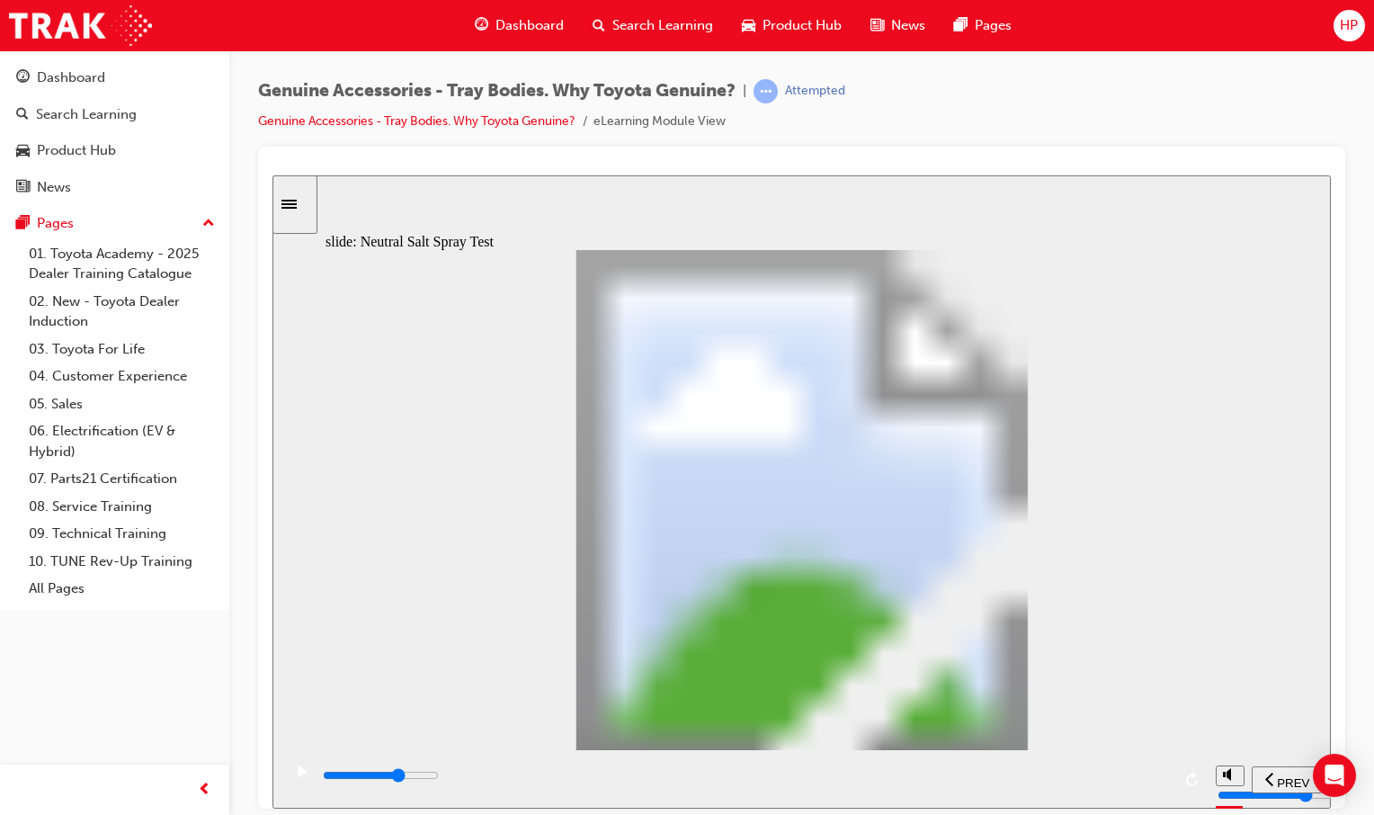
type input "5"
type input "4300"
type input "4"
type input "4400"
type input "3"
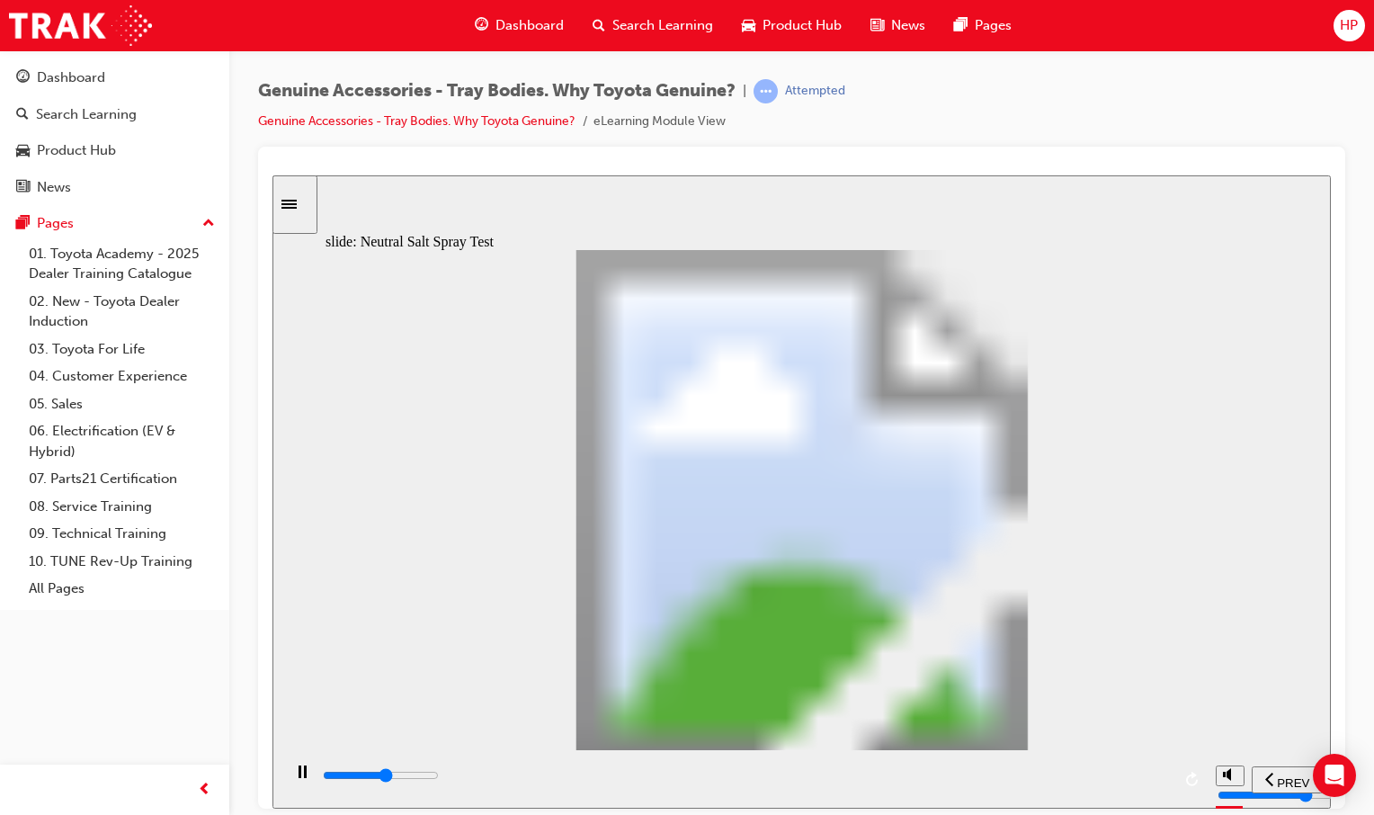
type input "6300"
type input "5"
type input "5400"
type input "6"
type input "8000"
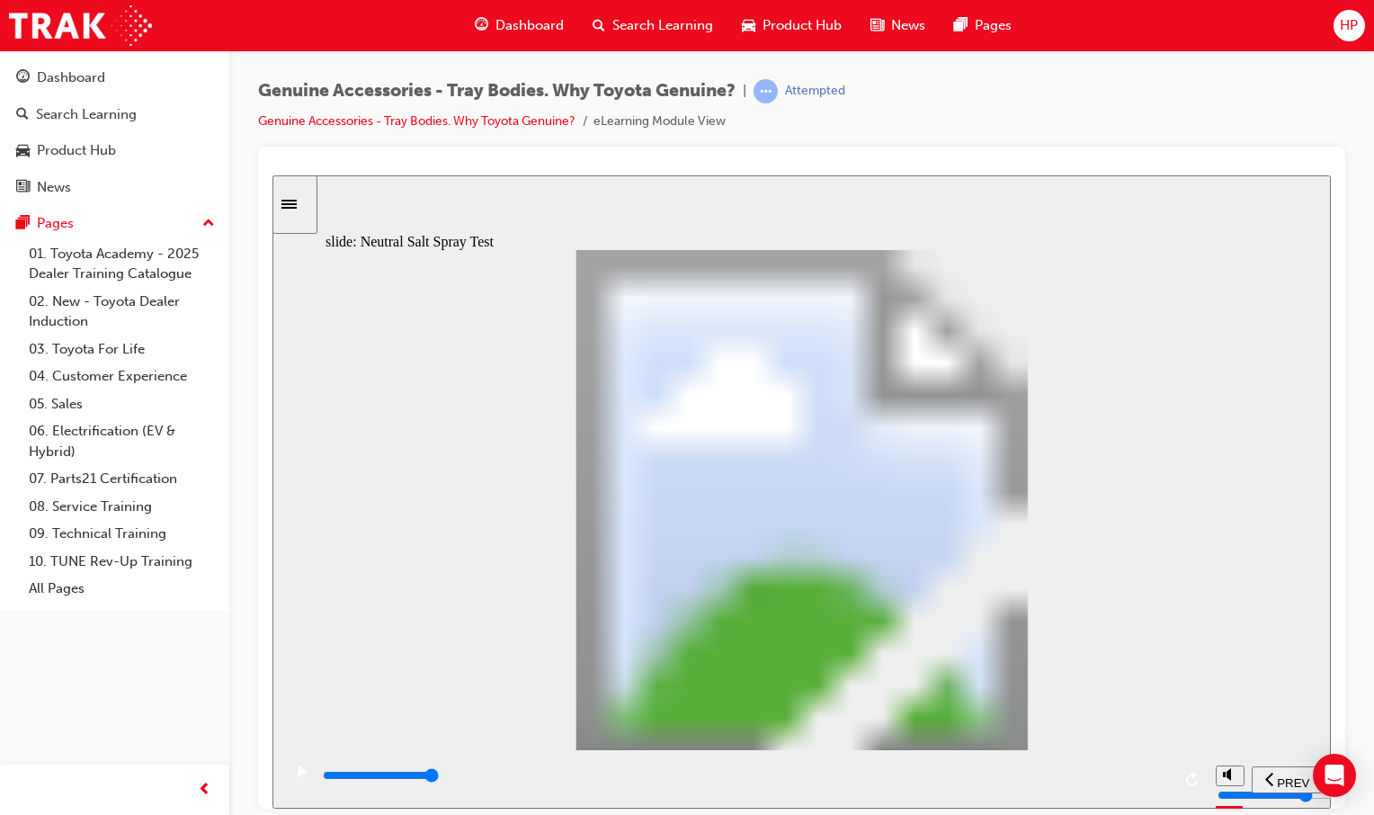
type input "2"
type input "6300"
type input "2"
type input "9700"
type input "8"
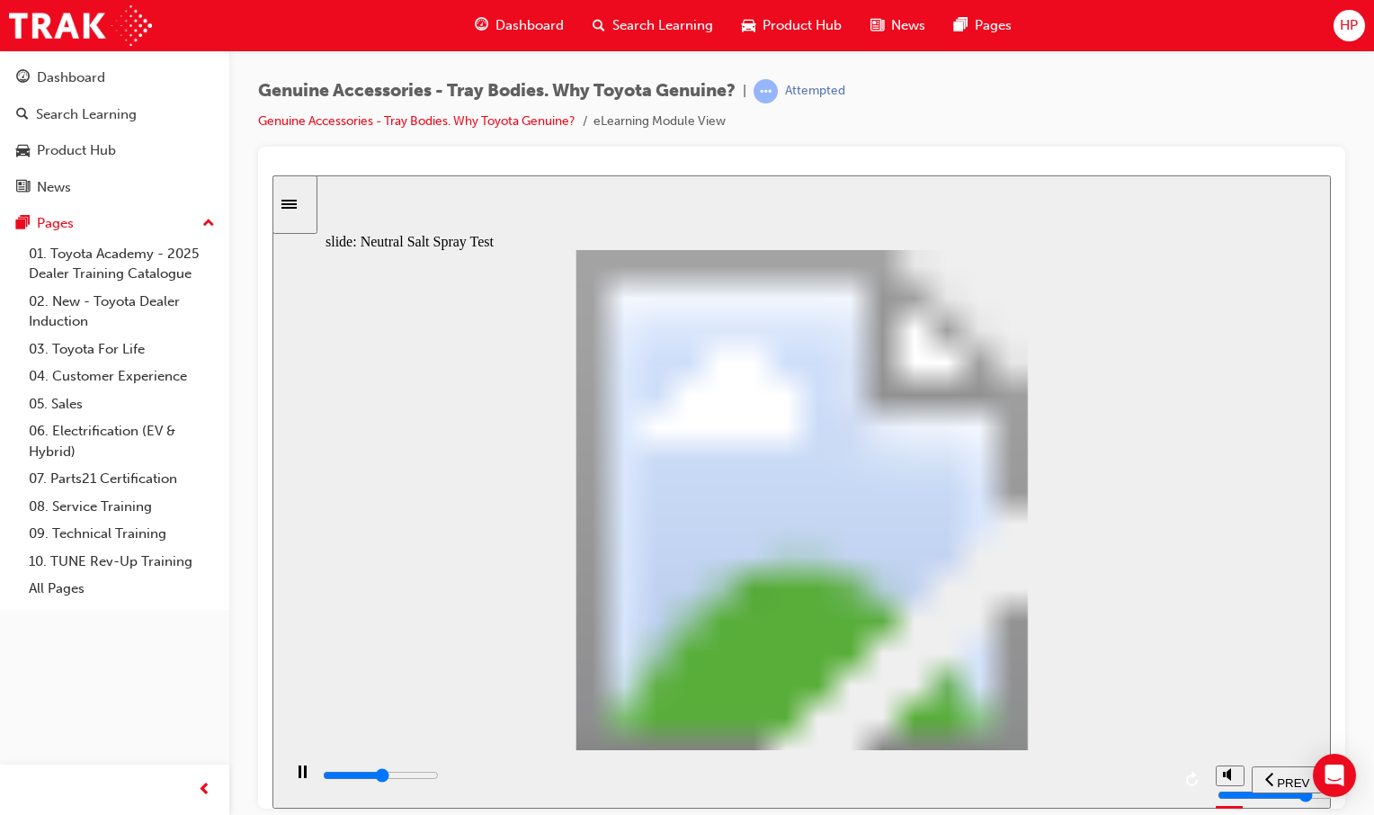
type input "10200"
type input "7"
type input "8000"
type input "2"
type input "6300"
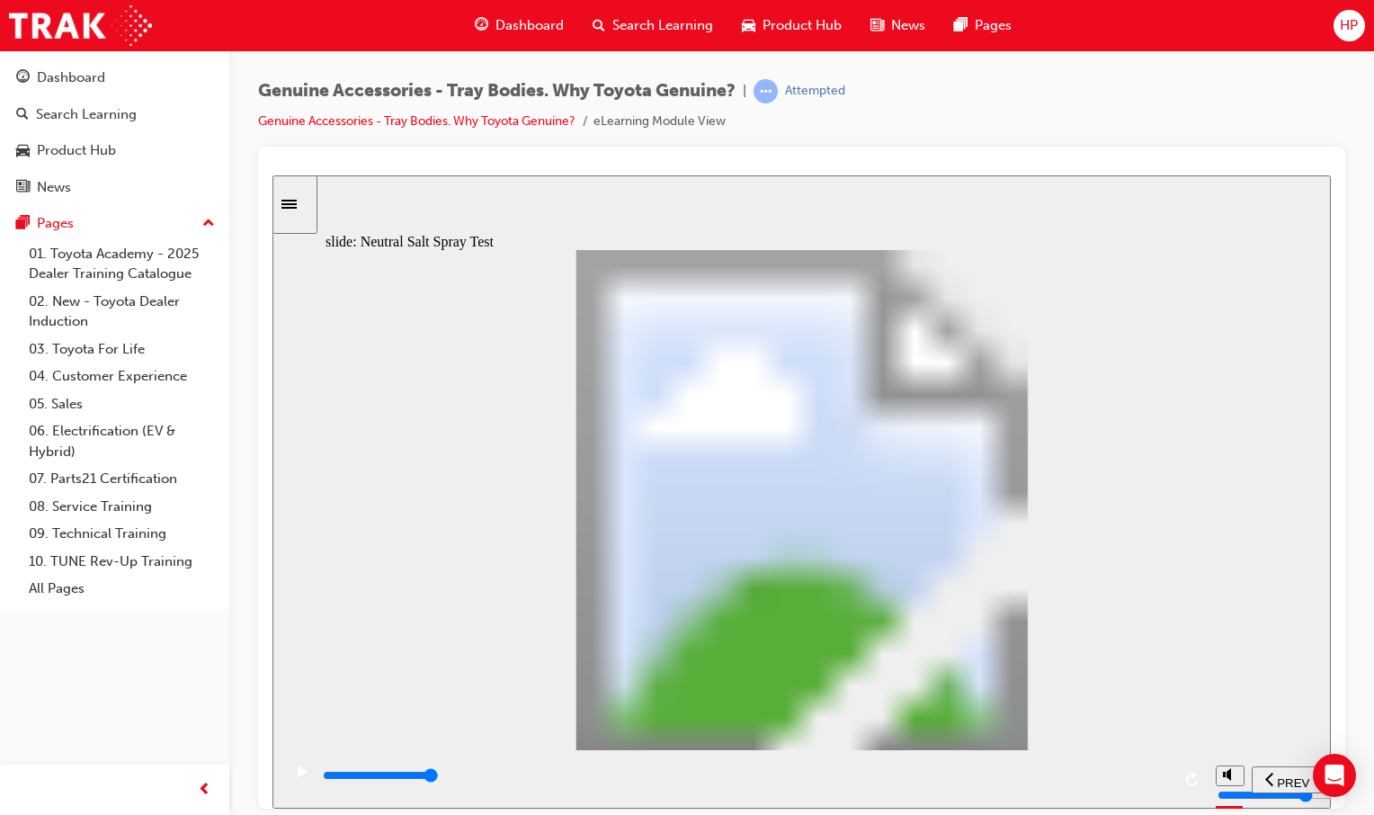
type input "5"
type input "8000"
type input "6"
drag, startPoint x: 554, startPoint y: 585, endPoint x: 826, endPoint y: 586, distance: 271.6
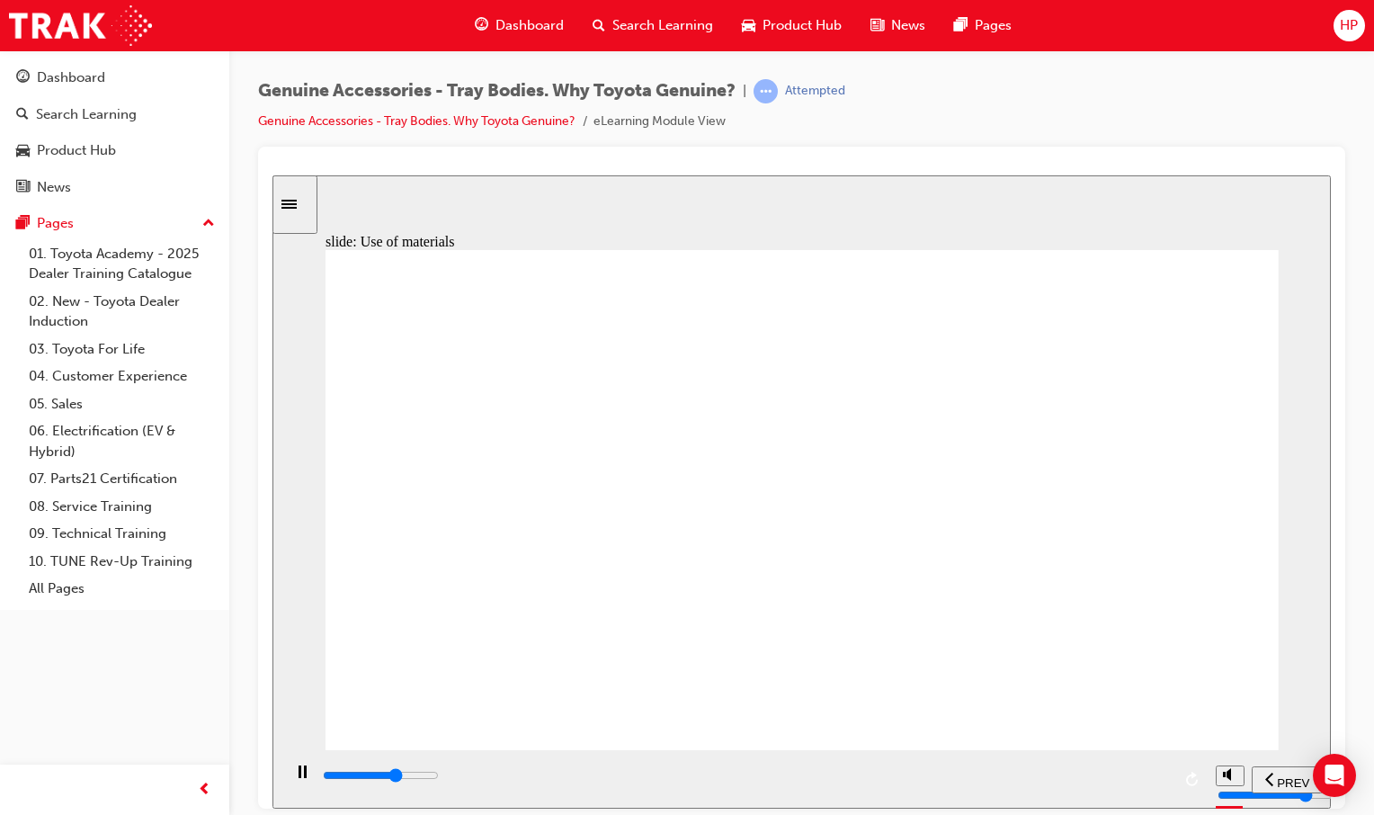
drag, startPoint x: 950, startPoint y: 636, endPoint x: 1029, endPoint y: 670, distance: 86.2
click at [1029, 670] on div "Click the magnifying glasses to learn more Corrosion Resistance Toyota Genuine …" at bounding box center [802, 507] width 953 height 516
drag, startPoint x: 938, startPoint y: 628, endPoint x: 1124, endPoint y: 702, distance: 200.6
click at [1124, 702] on div "Click the magnifying glasses to learn more Corrosion Resistance Toyota Genuine …" at bounding box center [802, 507] width 953 height 516
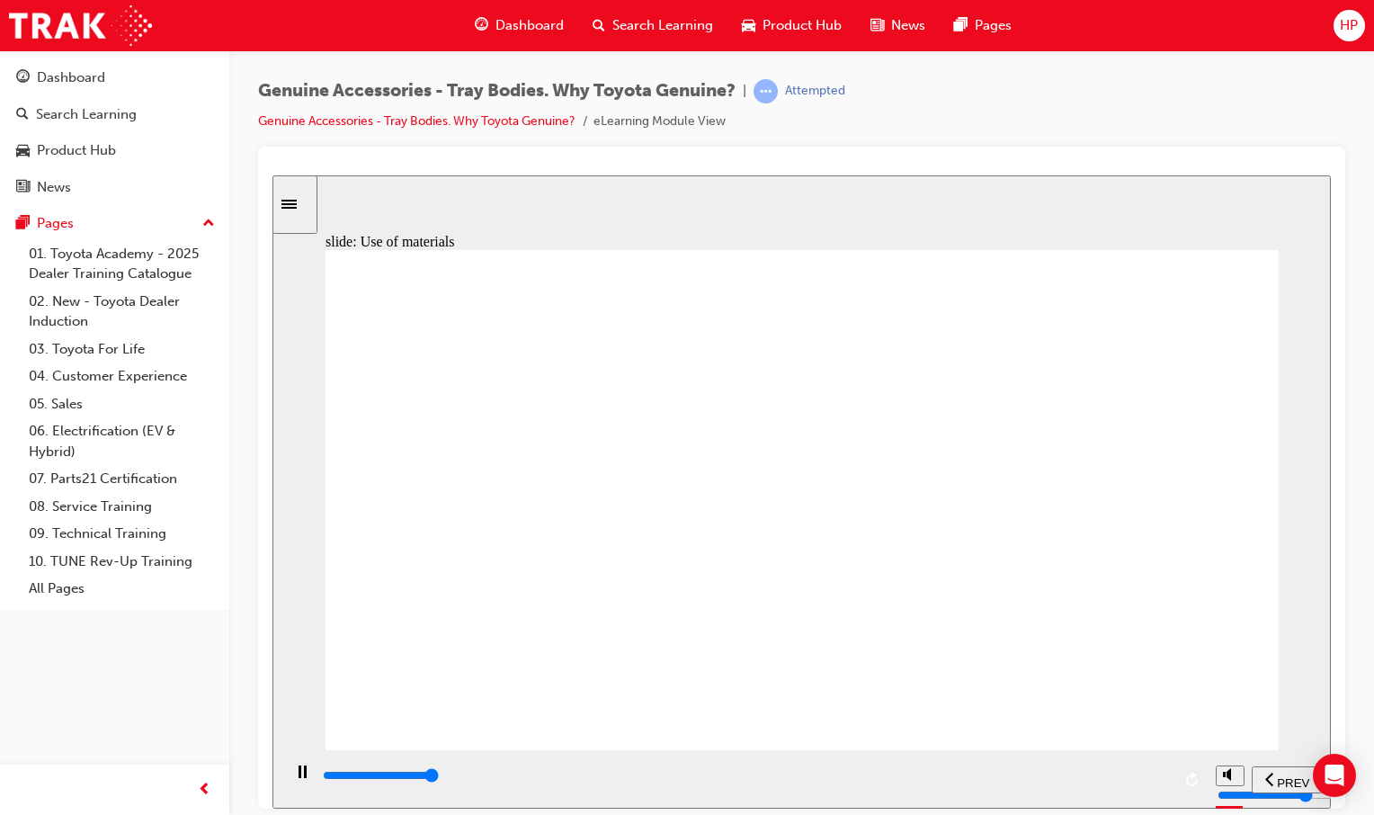
type input "26100"
